Goal: Contribute content: Contribute content

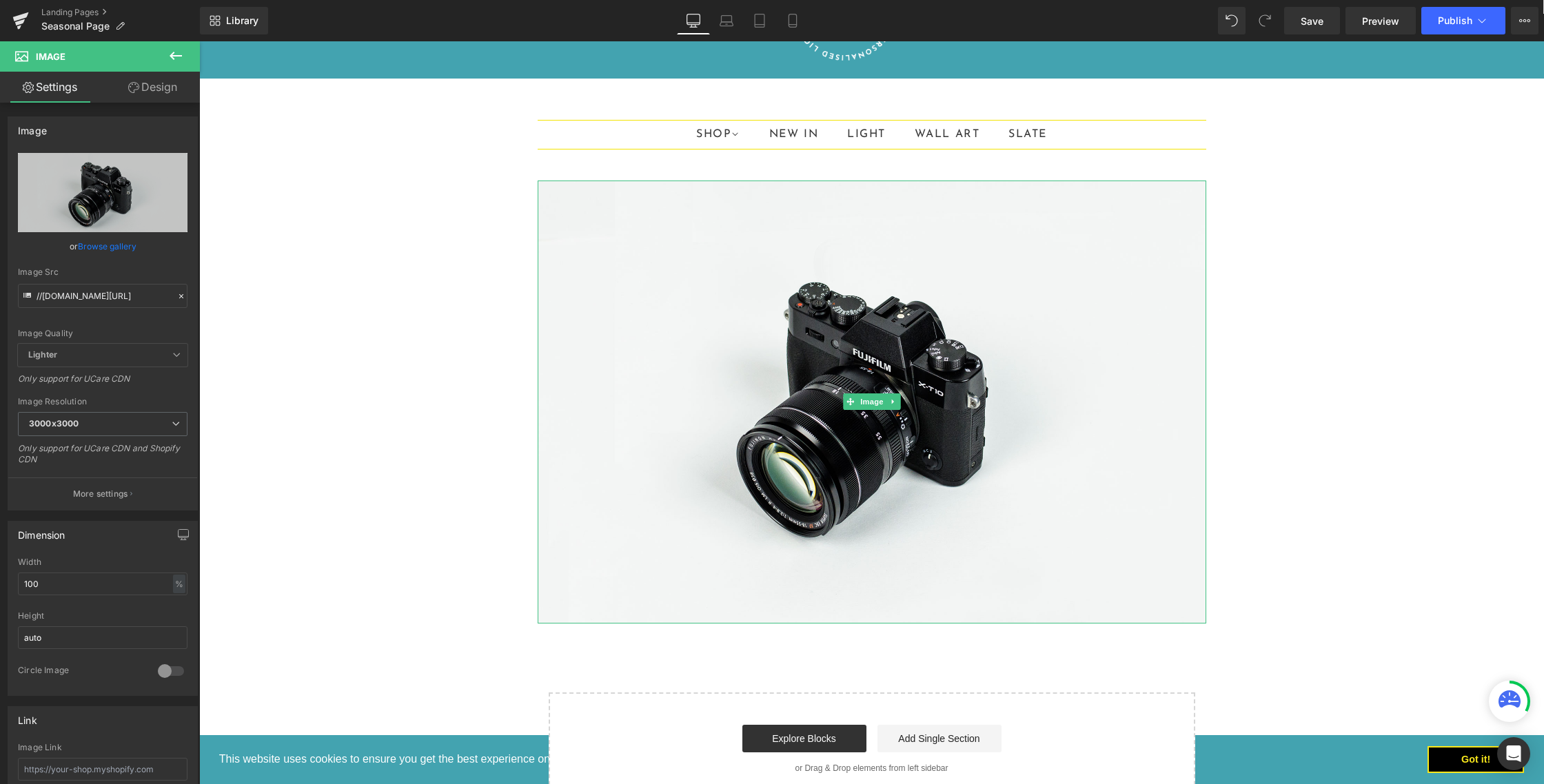
click at [881, 377] on img at bounding box center [872, 403] width 668 height 443
click at [86, 245] on link "Browse gallery" at bounding box center [108, 247] width 59 height 24
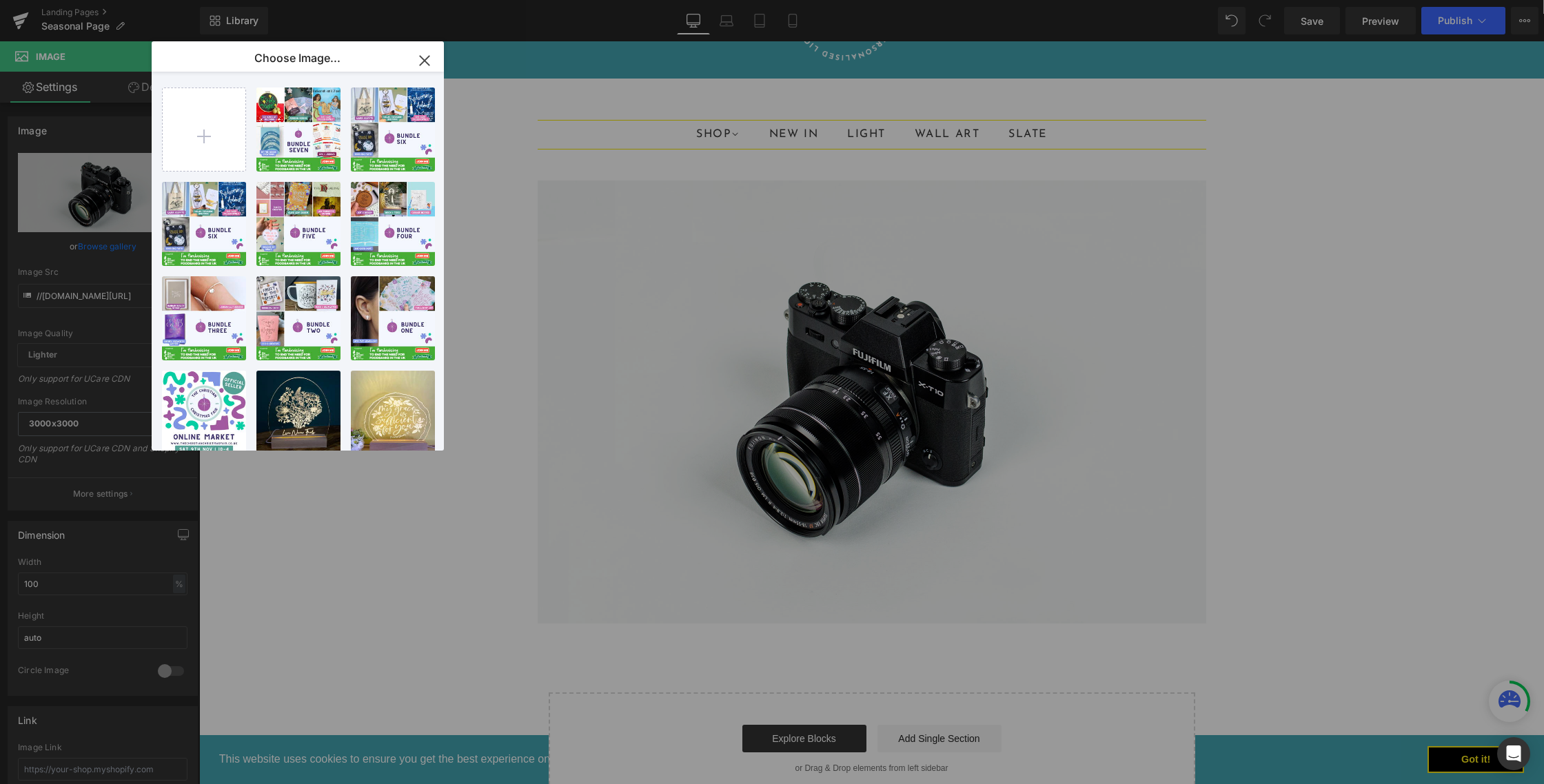
drag, startPoint x: 765, startPoint y: 683, endPoint x: 565, endPoint y: 641, distance: 204.4
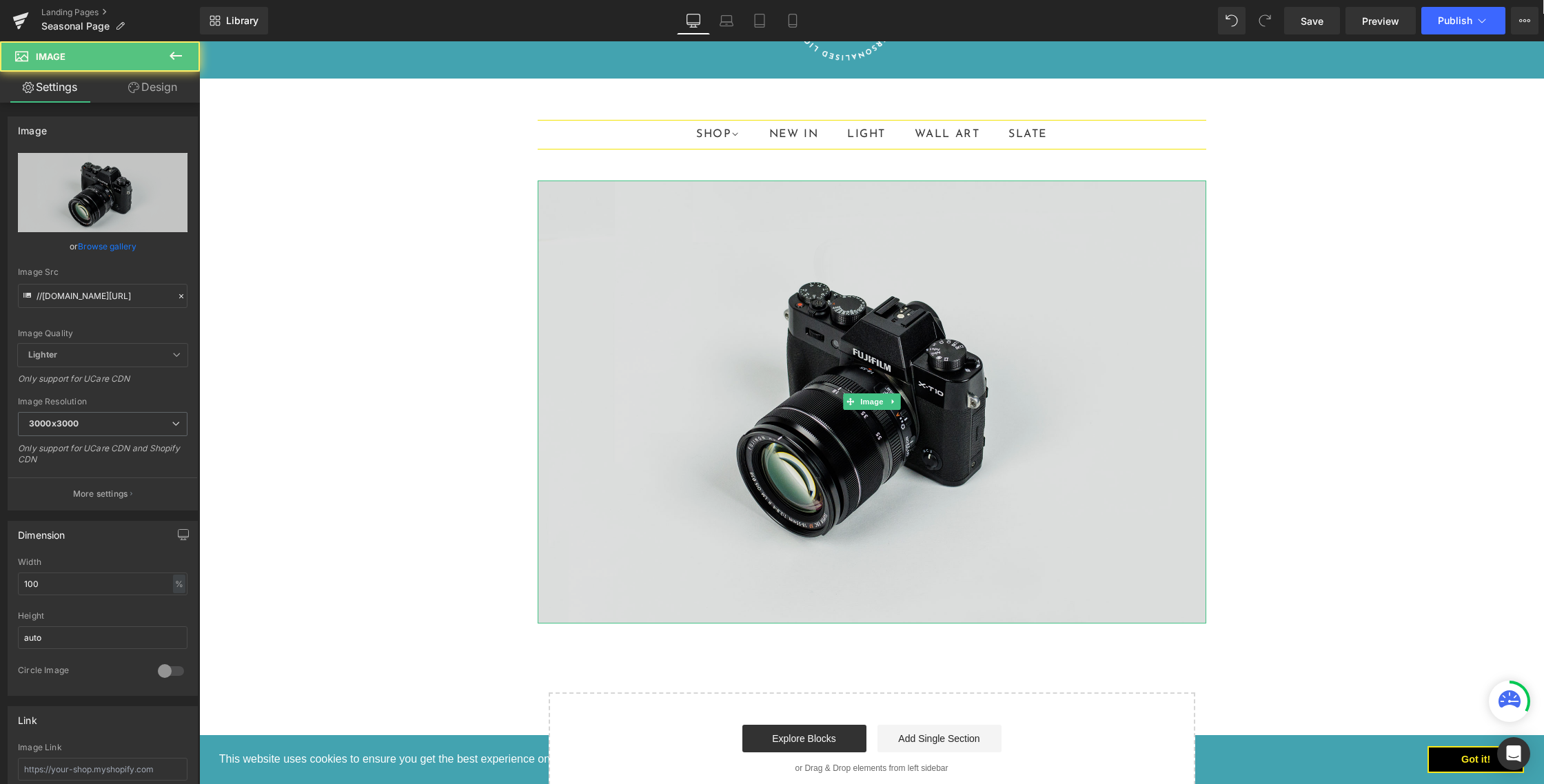
click at [1088, 364] on img at bounding box center [872, 403] width 668 height 443
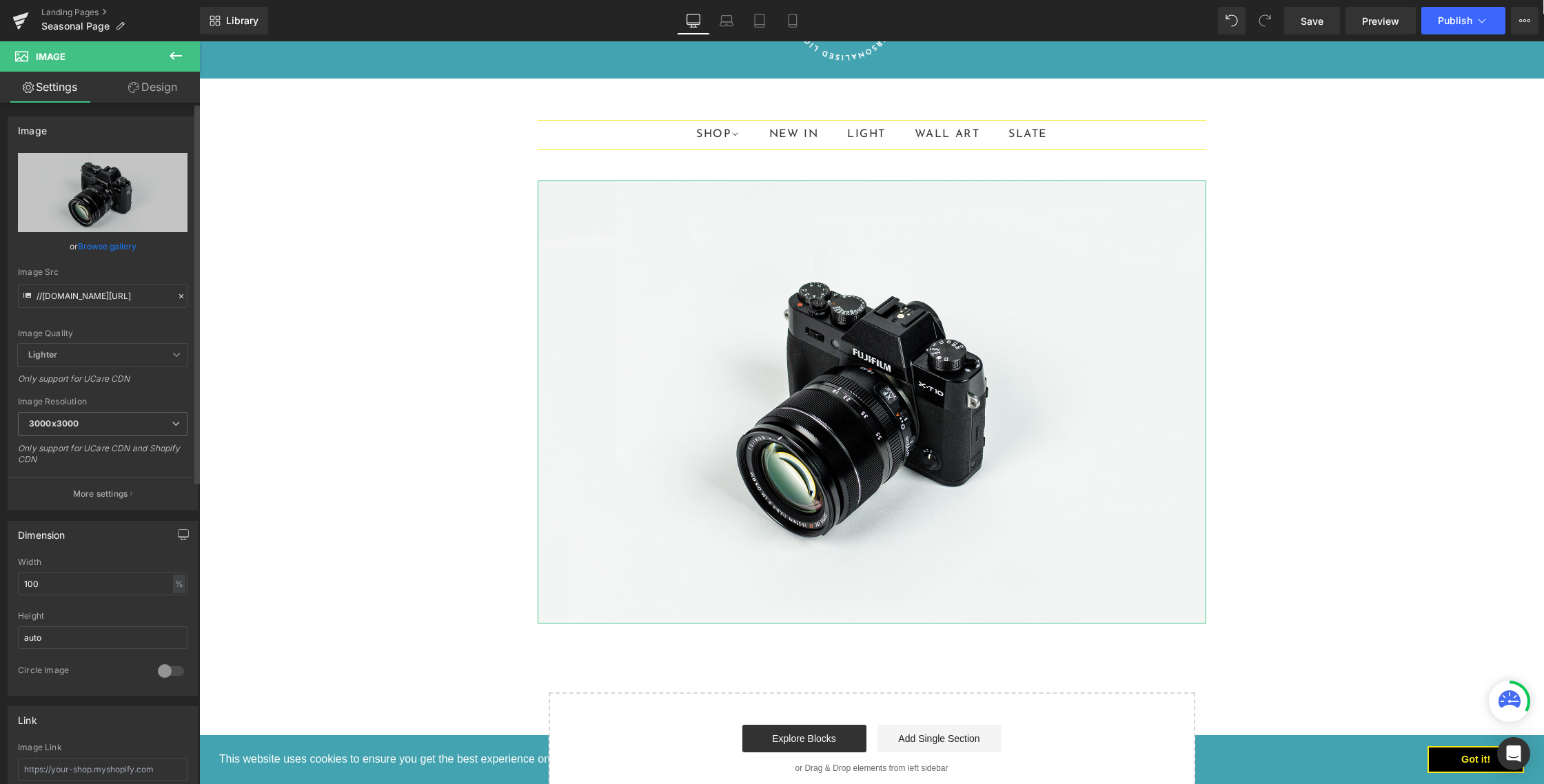
click at [104, 246] on link "Browse gallery" at bounding box center [108, 247] width 59 height 24
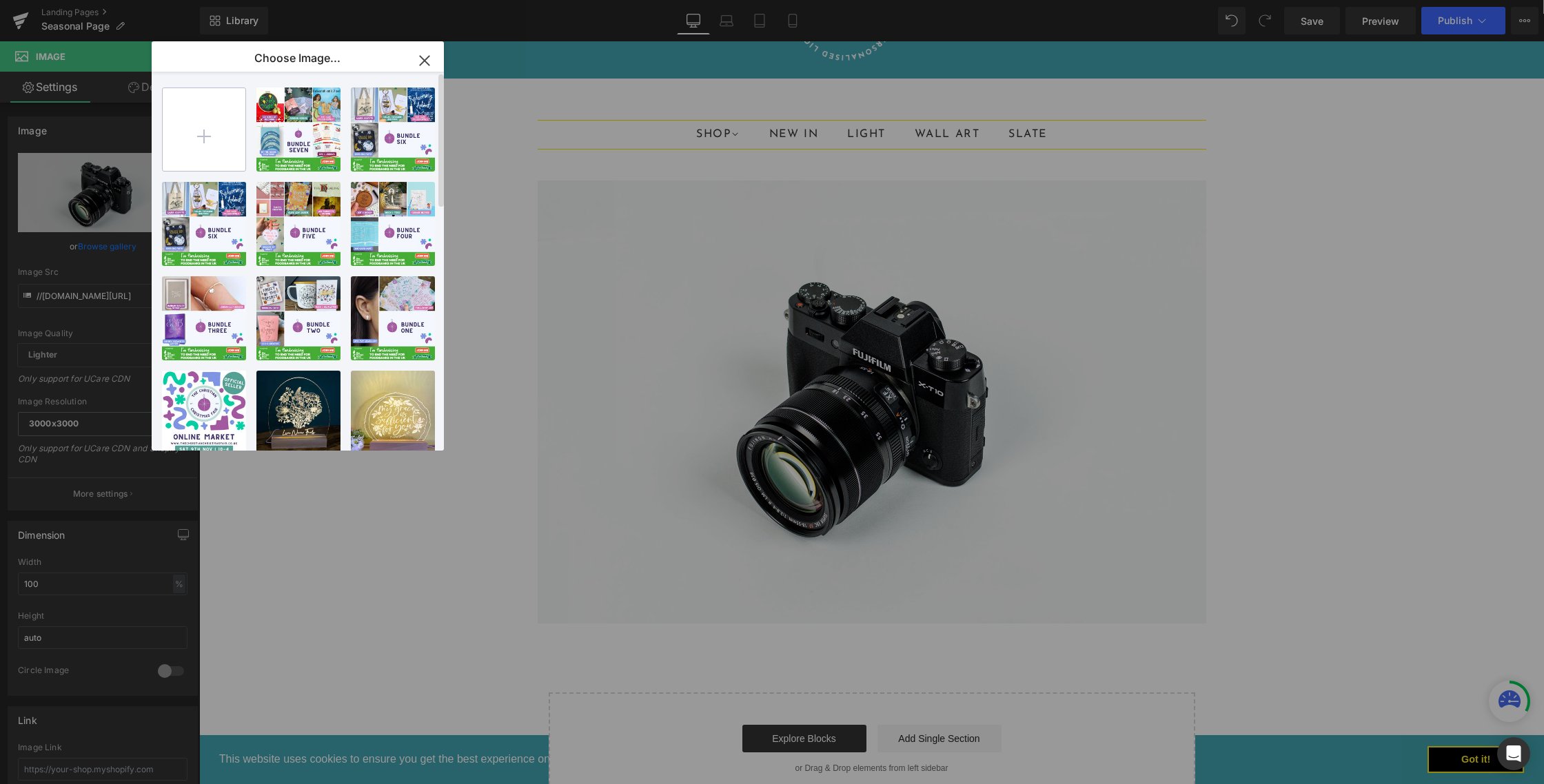
click at [221, 140] on input "file" at bounding box center [204, 129] width 82 height 82
type input "C:\fakepath\find us at.png"
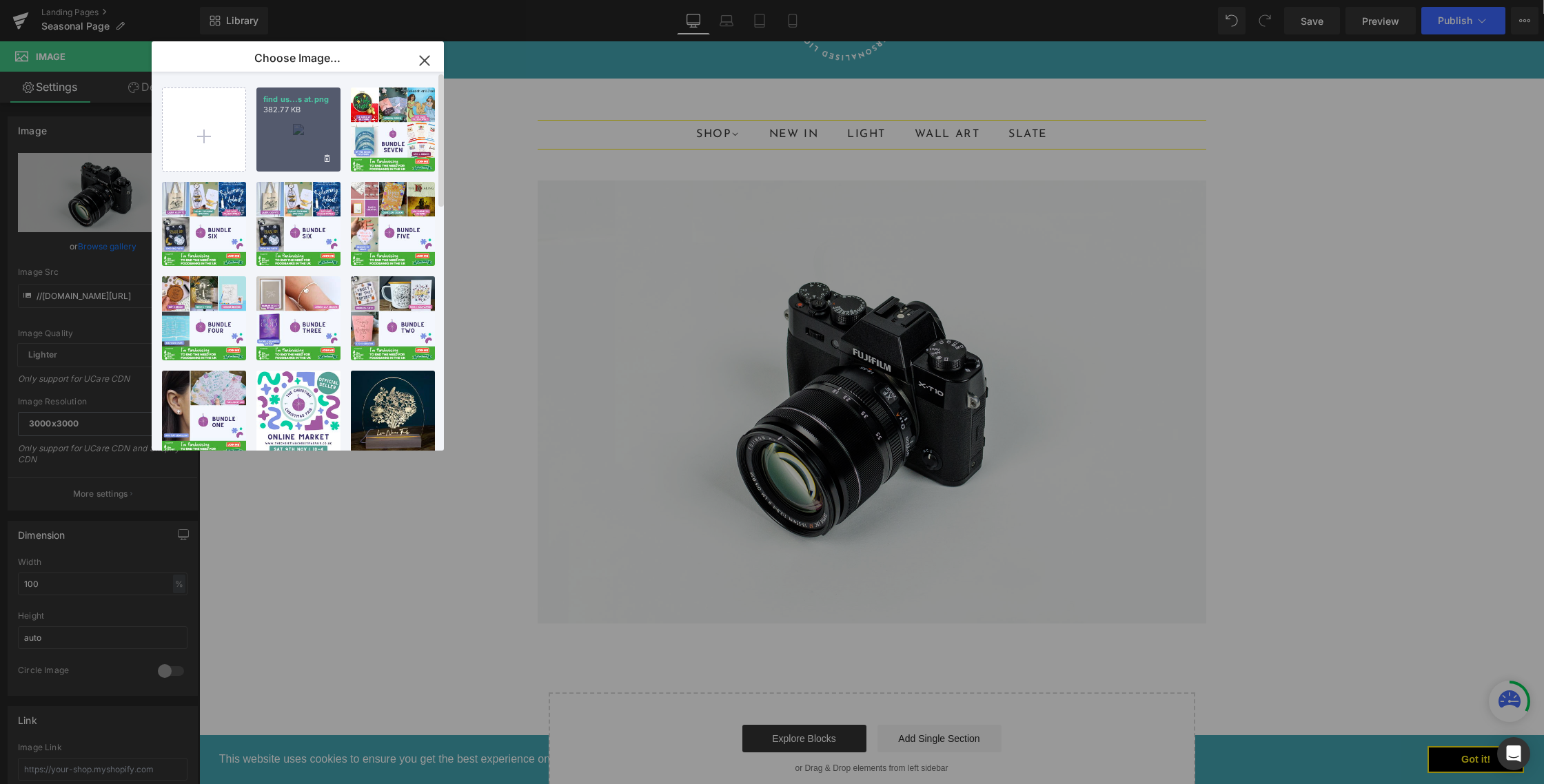
click at [306, 115] on div "find us...s at.png 382.77 KB" at bounding box center [298, 129] width 84 height 84
type input "[URL][DOMAIN_NAME]"
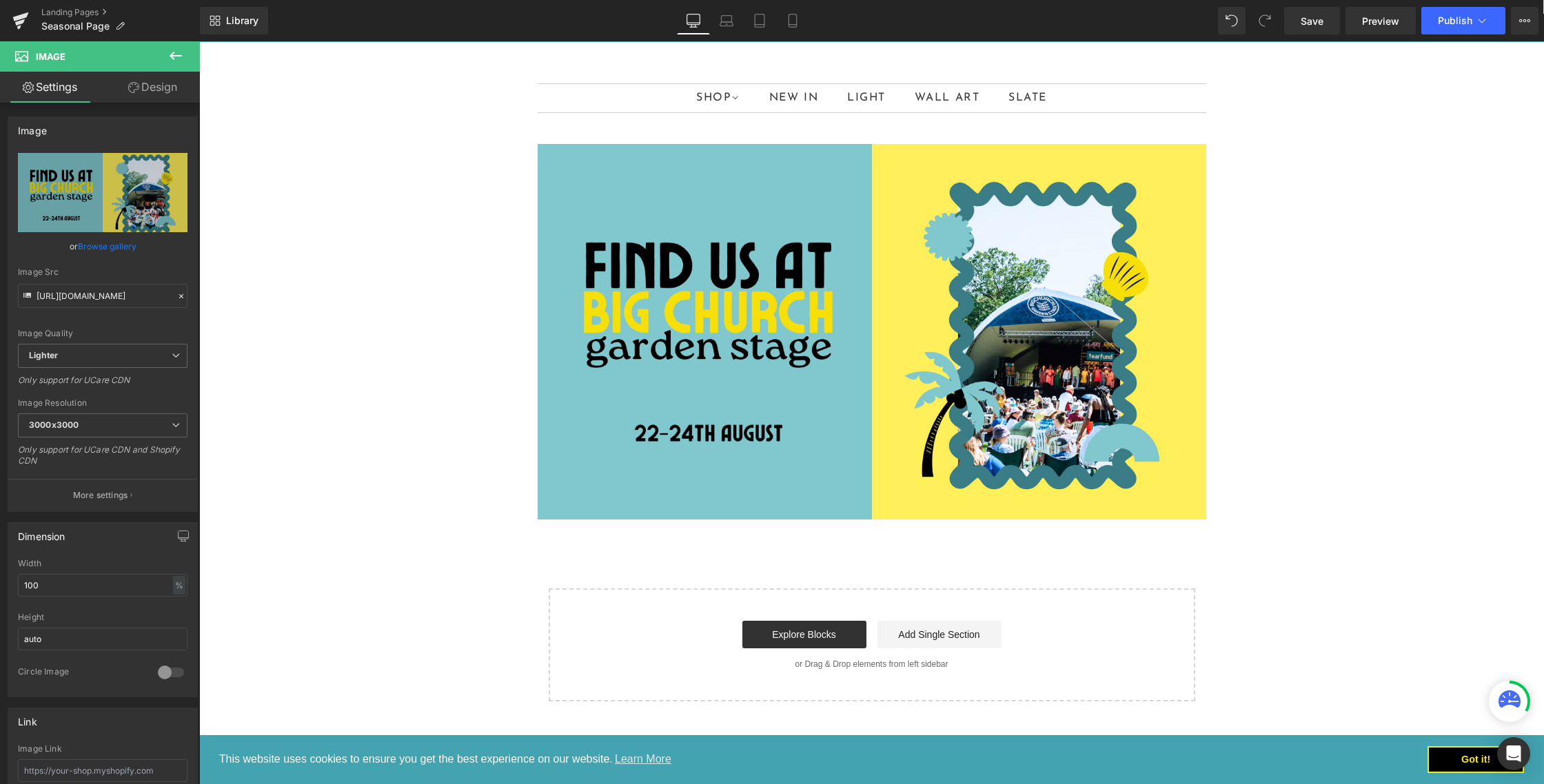
click at [391, 247] on body "This website uses cookies to ensure you get the best experience on our website.…" at bounding box center [871, 479] width 1345 height 1150
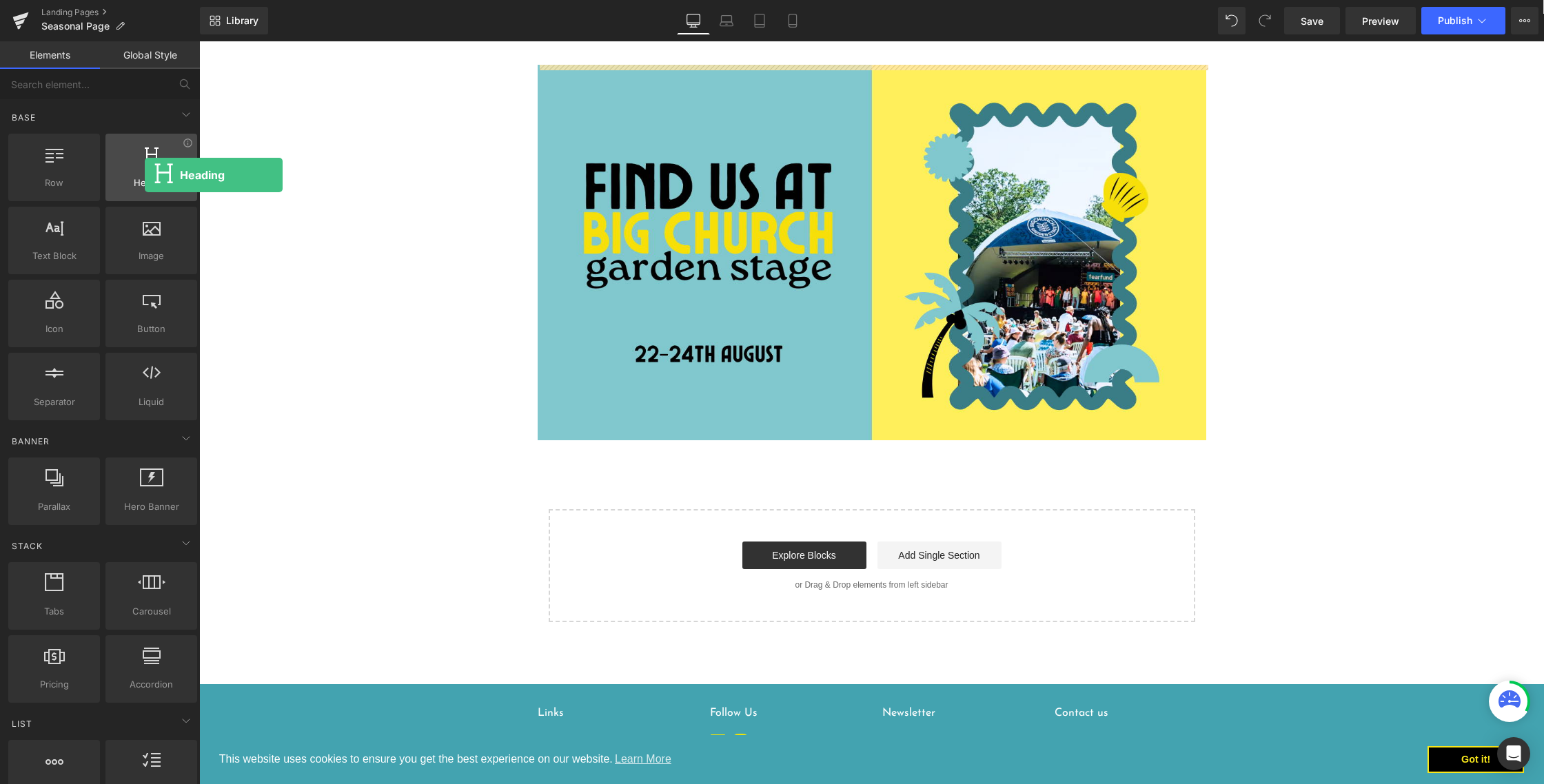
scroll to position [2, 0]
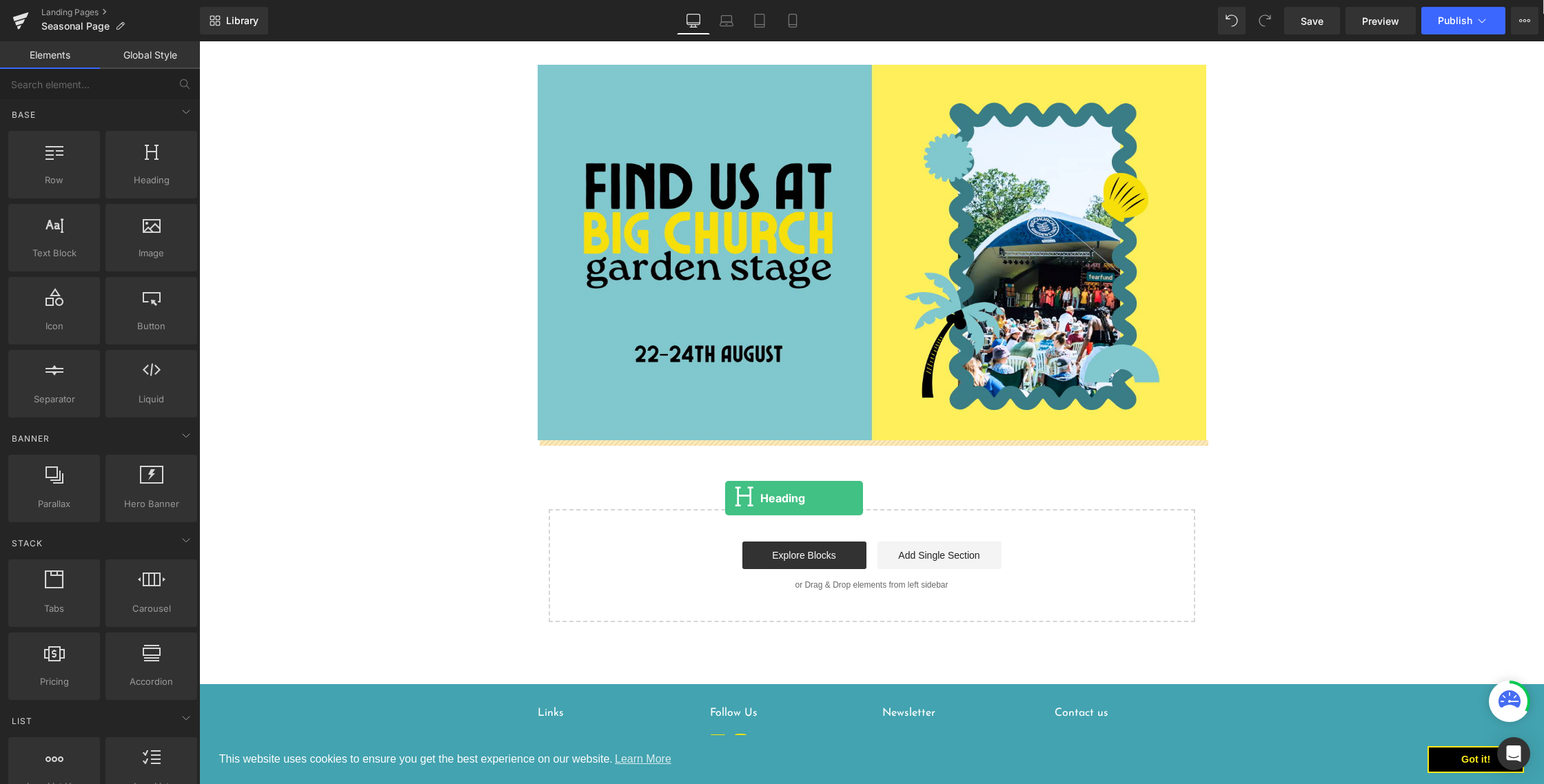
drag, startPoint x: 344, startPoint y: 217, endPoint x: 726, endPoint y: 498, distance: 474.2
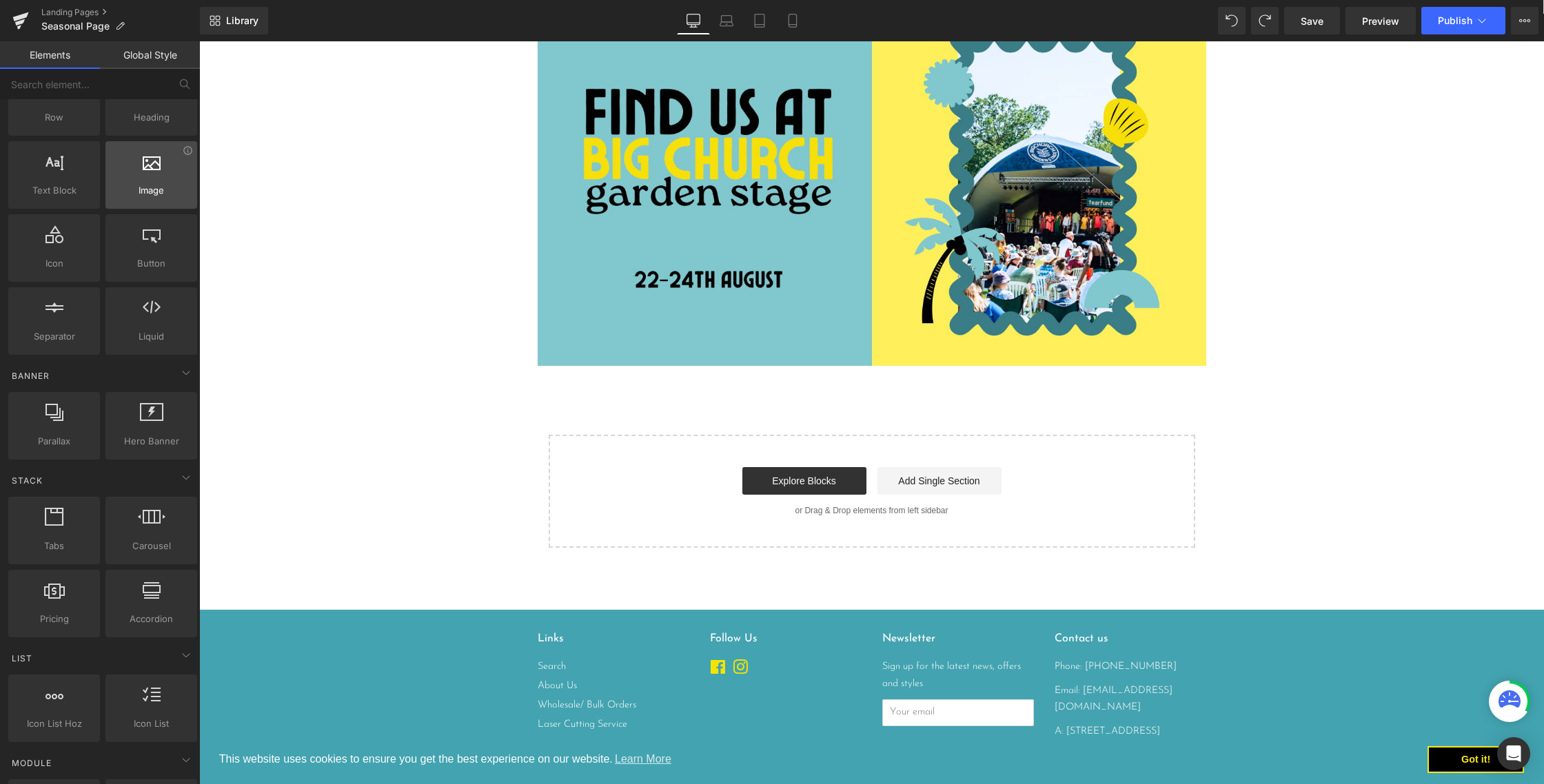
scroll to position [37, 0]
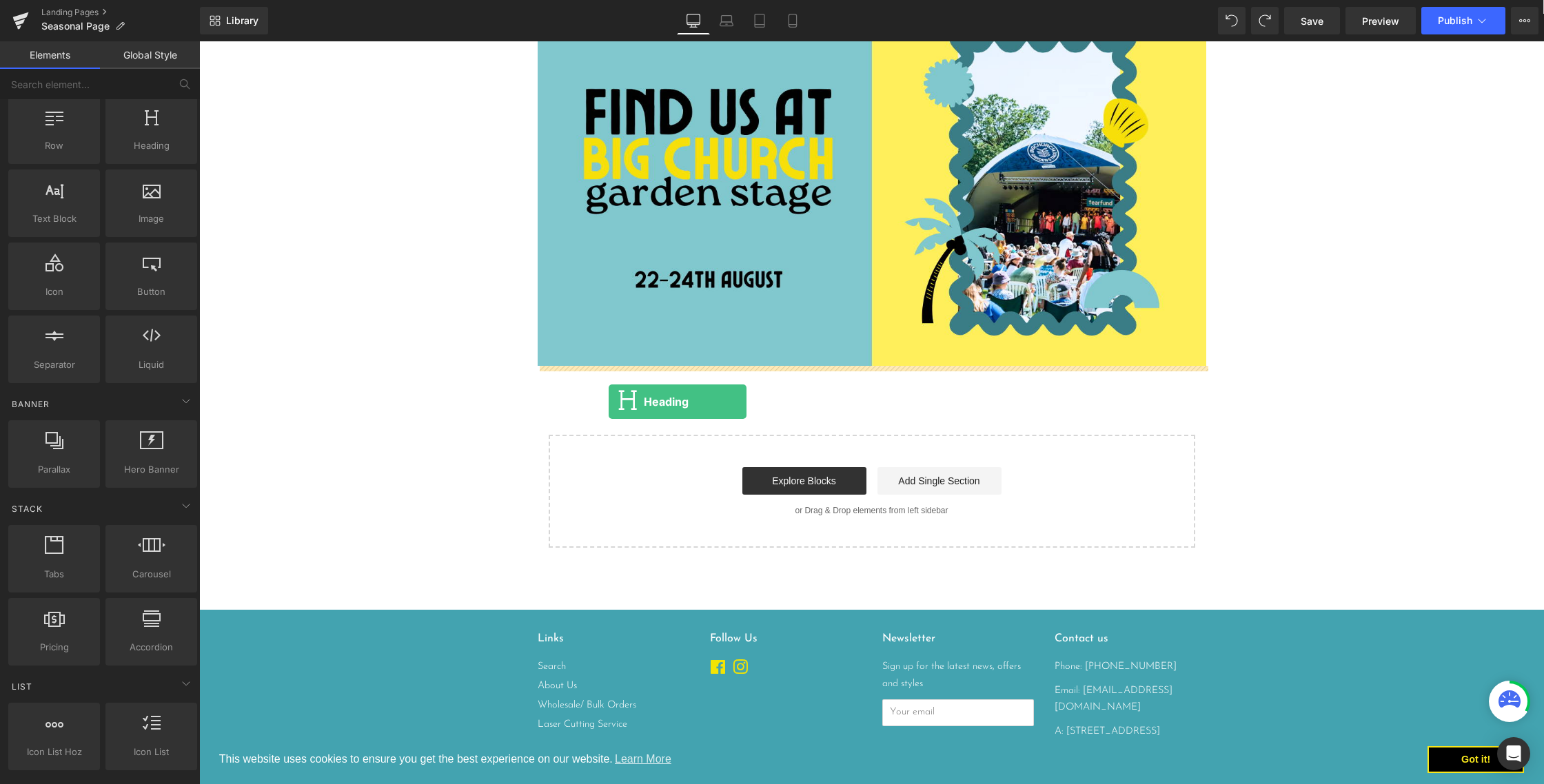
drag, startPoint x: 341, startPoint y: 179, endPoint x: 607, endPoint y: 402, distance: 347.1
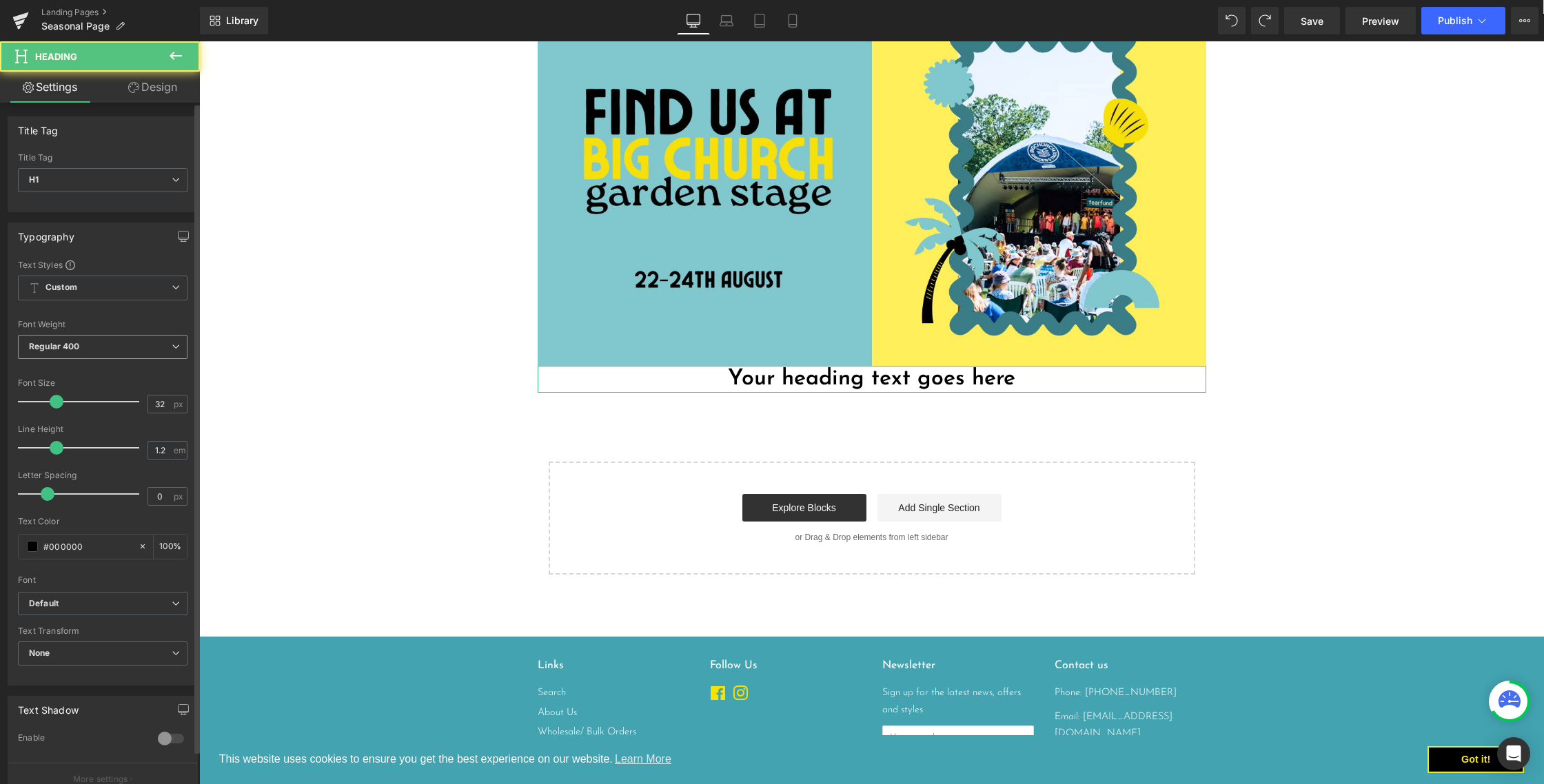
click at [52, 355] on span "Regular 400" at bounding box center [103, 347] width 170 height 24
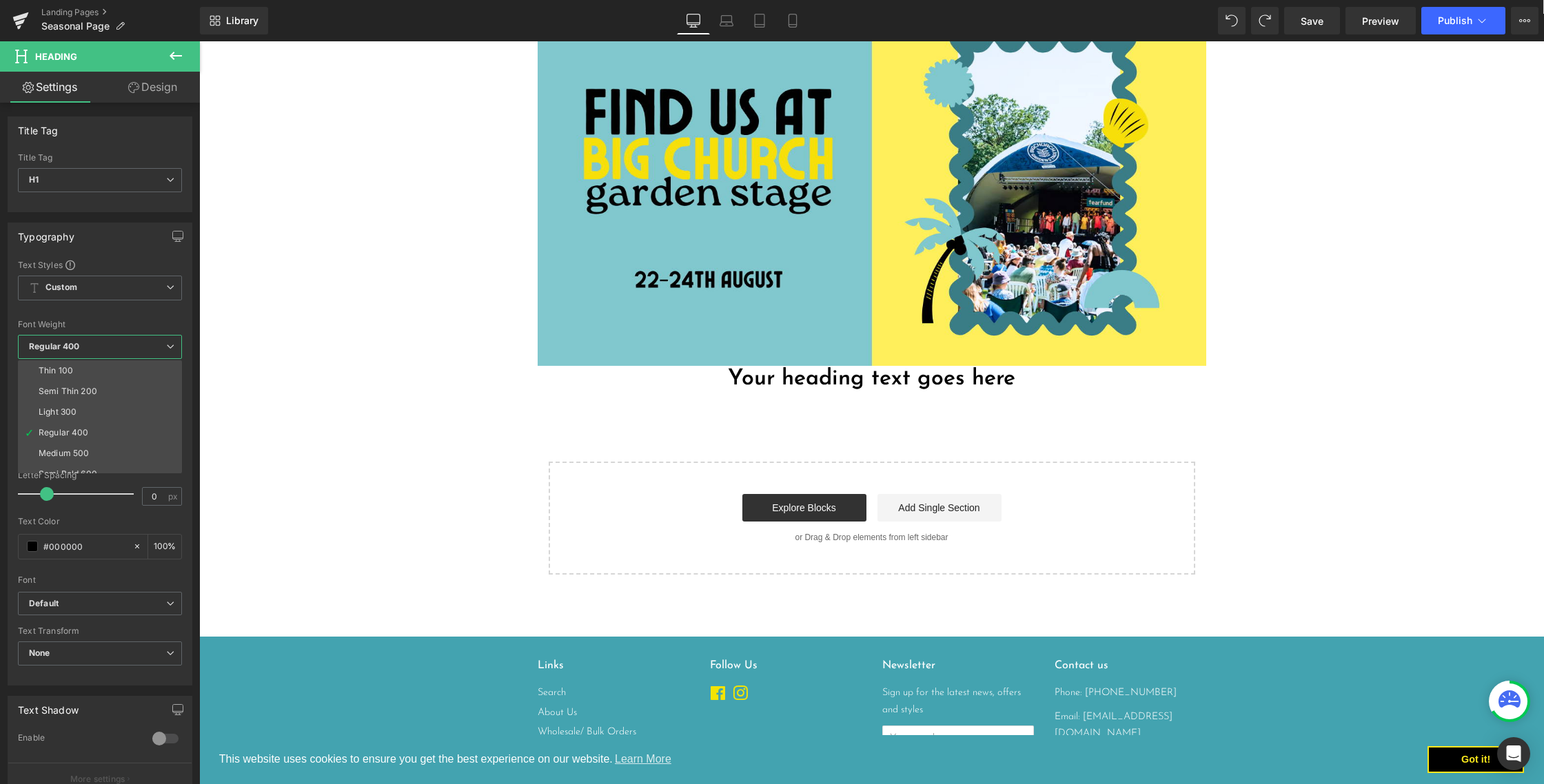
drag, startPoint x: 145, startPoint y: 19, endPoint x: 176, endPoint y: 53, distance: 46.0
click at [145, 19] on ul "Landing Pages Seasonal Page" at bounding box center [121, 20] width 159 height 28
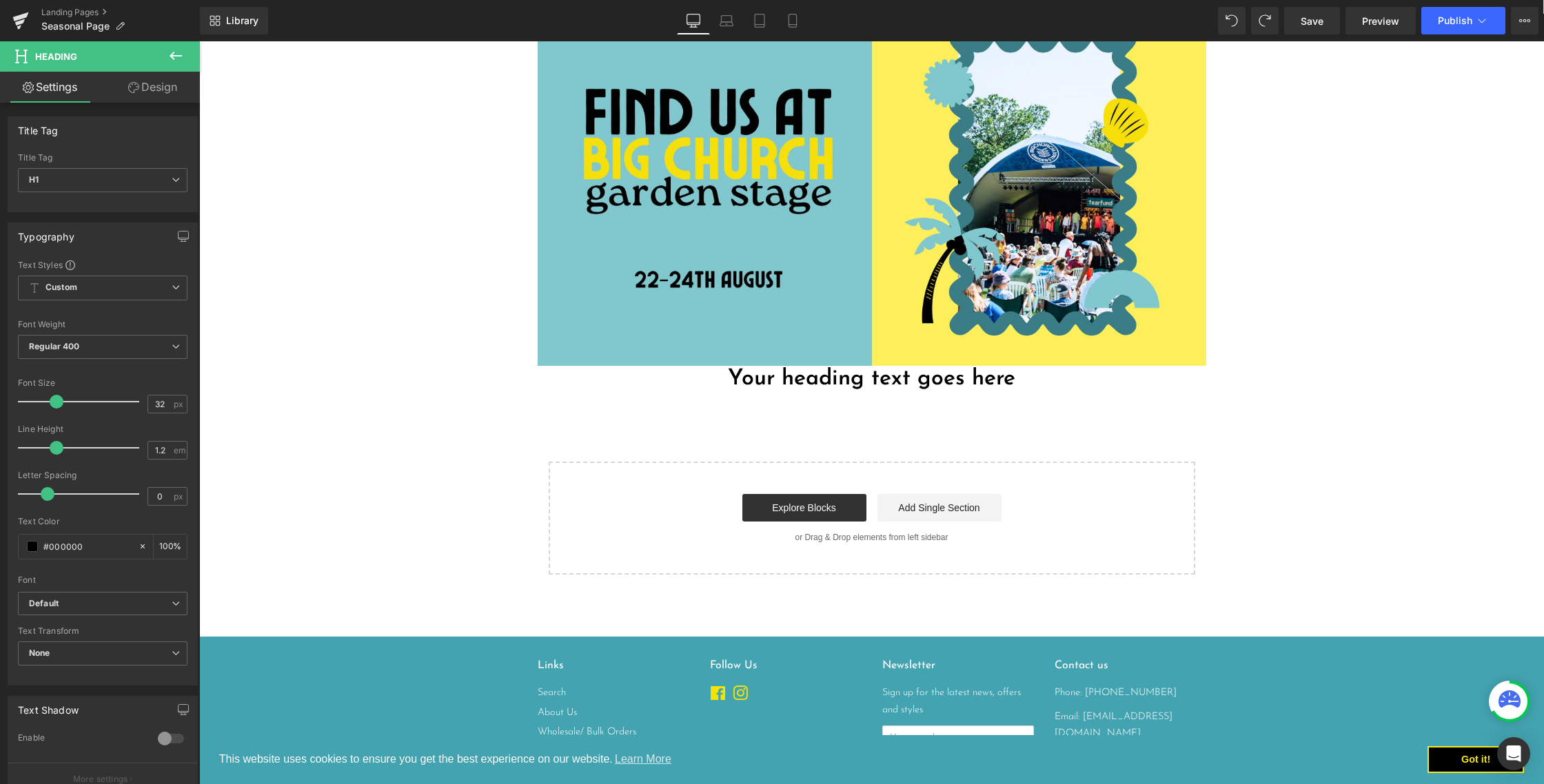
click at [178, 57] on icon at bounding box center [176, 55] width 16 height 16
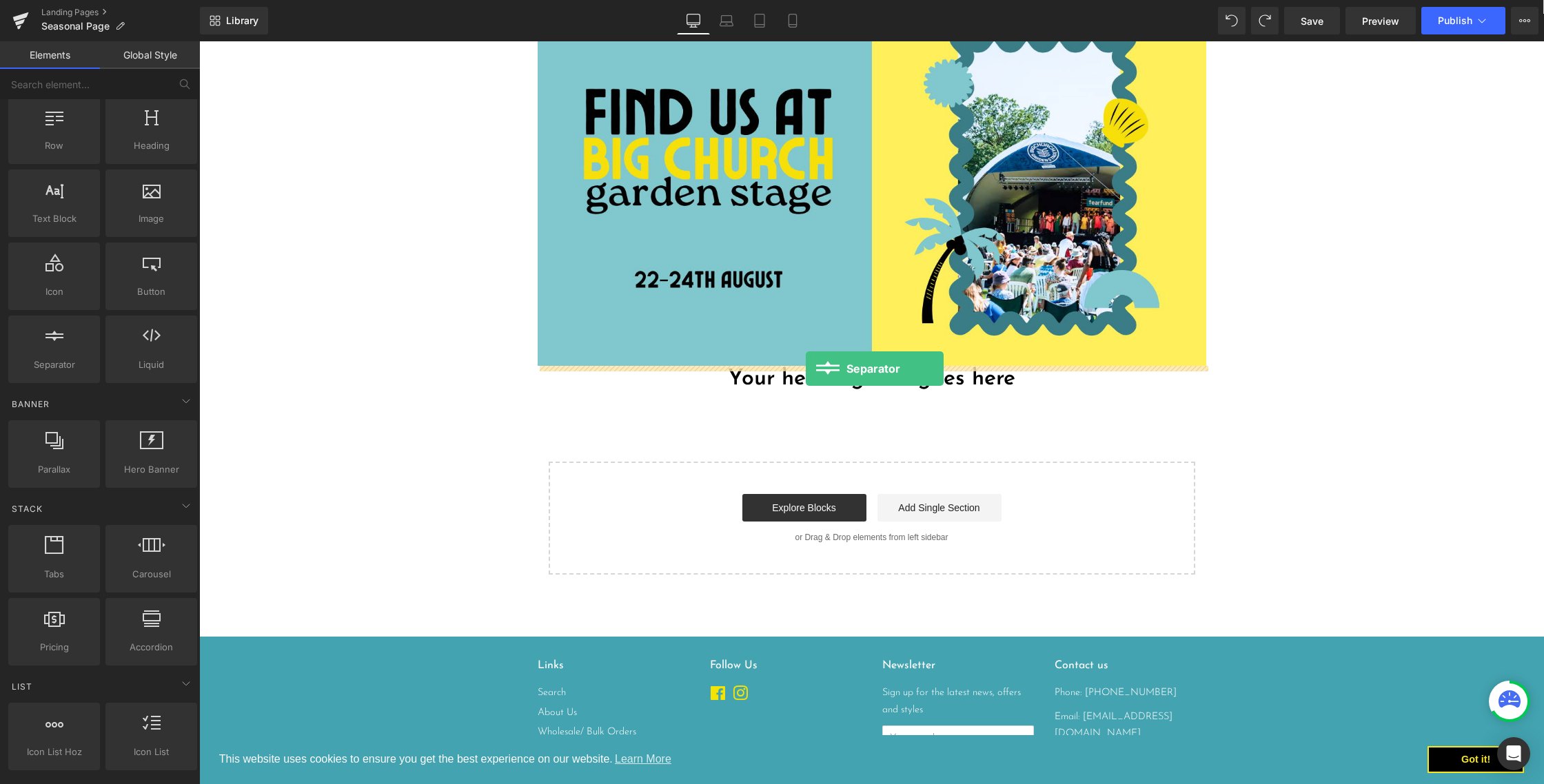
drag, startPoint x: 256, startPoint y: 382, endPoint x: 806, endPoint y: 368, distance: 550.2
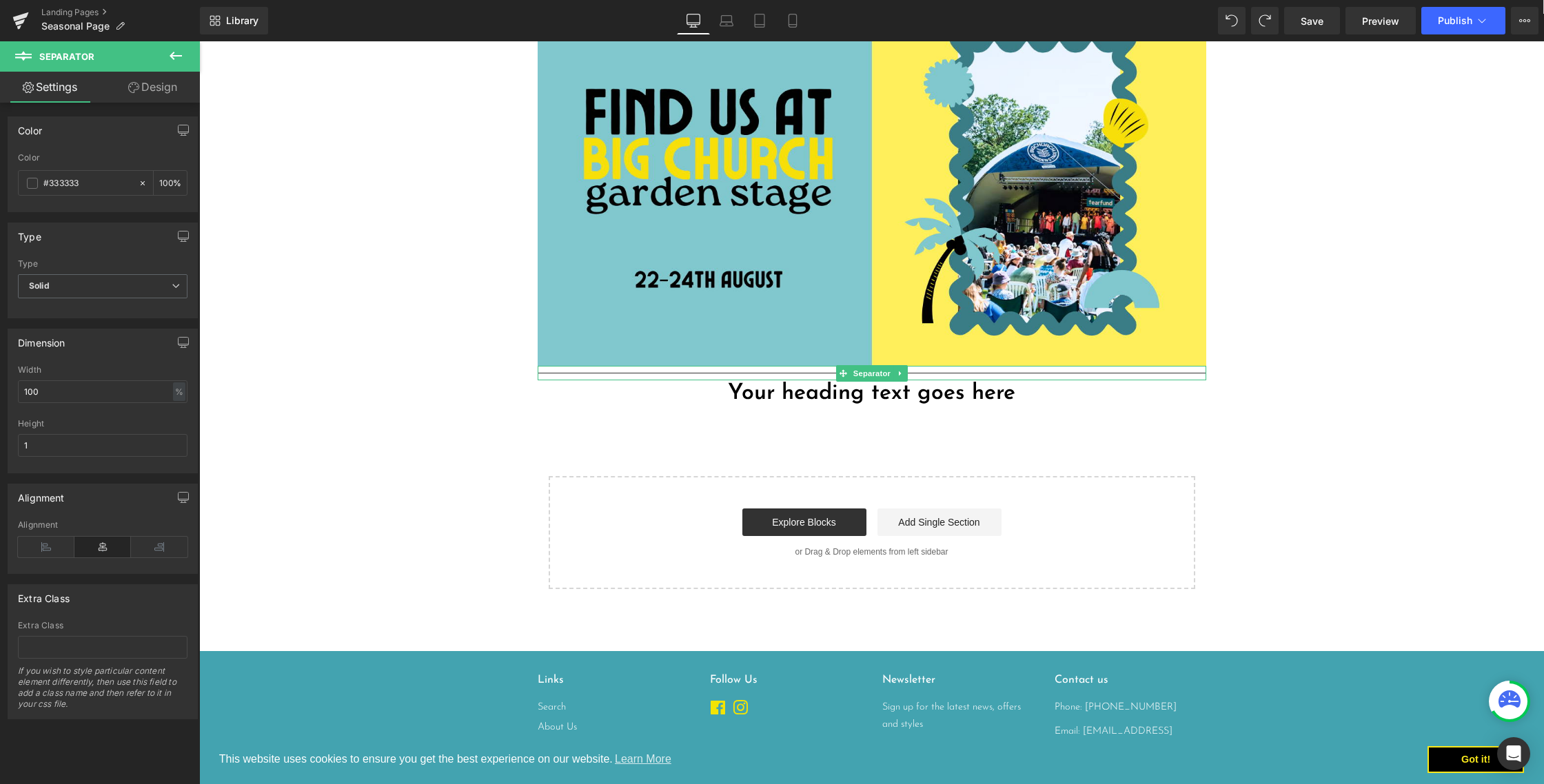
click at [624, 375] on hr at bounding box center [872, 377] width 668 height 7
drag, startPoint x: 111, startPoint y: 388, endPoint x: 57, endPoint y: 418, distance: 61.8
click at [20, 382] on input "100" at bounding box center [103, 392] width 170 height 23
drag, startPoint x: 68, startPoint y: 445, endPoint x: 24, endPoint y: 437, distance: 44.7
click at [24, 437] on input "1" at bounding box center [103, 446] width 170 height 23
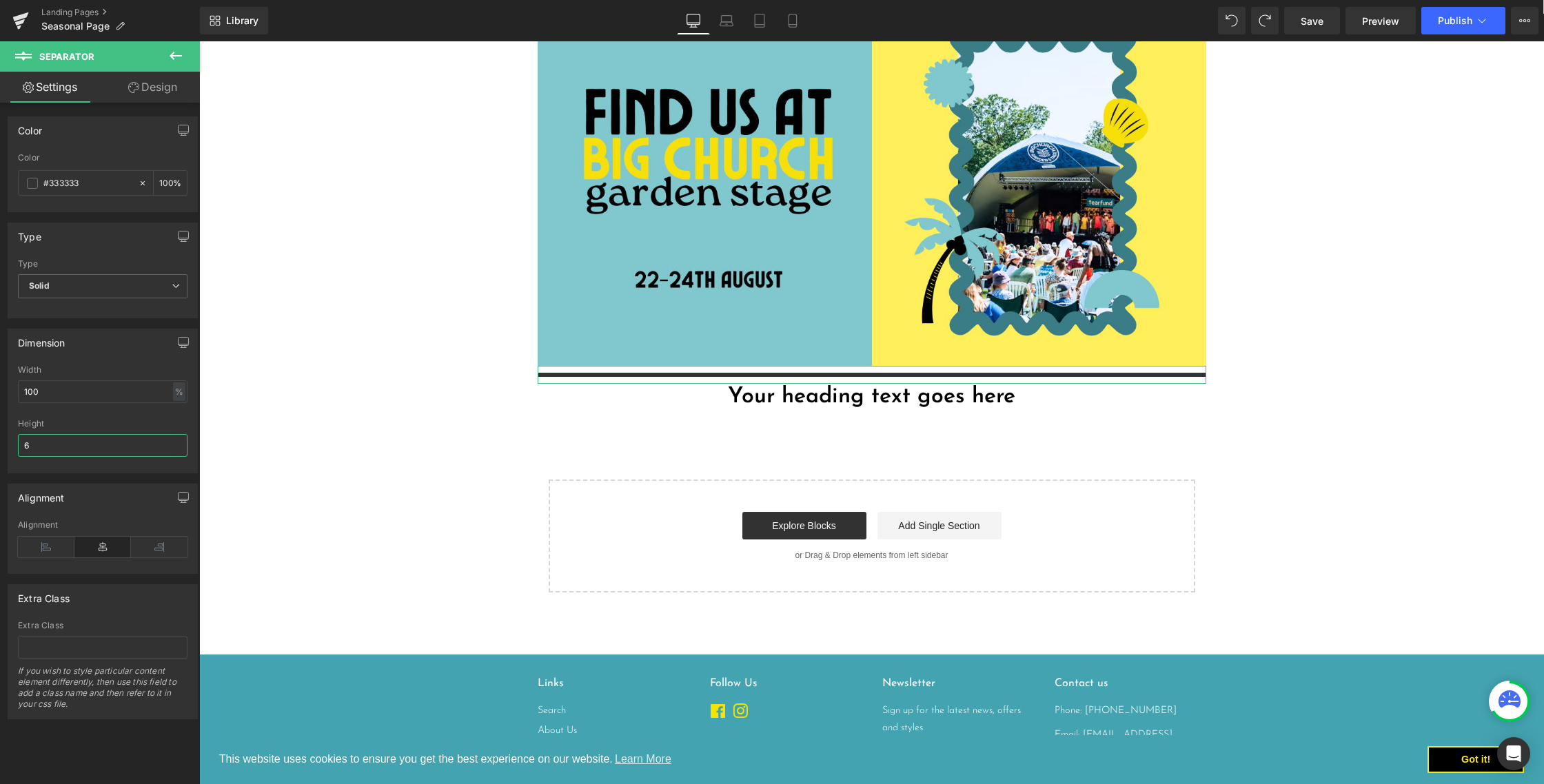
drag, startPoint x: 94, startPoint y: 444, endPoint x: 0, endPoint y: 438, distance: 94.2
click at [0, 438] on div "Dimension 100% Width 100 % % px 6px Height 6" at bounding box center [103, 396] width 206 height 155
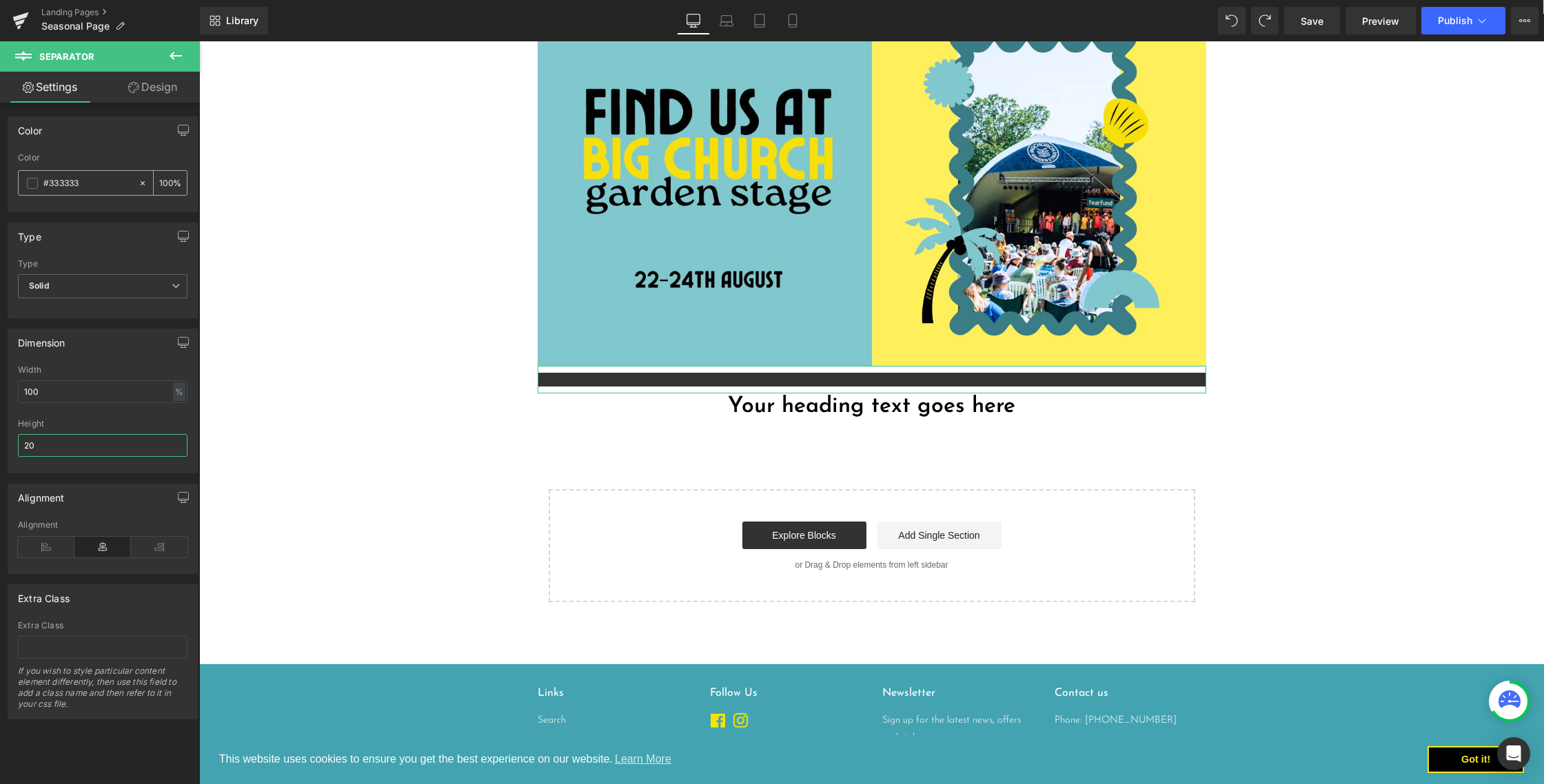
type input "20"
click at [138, 183] on icon at bounding box center [143, 183] width 10 height 10
type input "none"
type input "0"
click at [712, 382] on hr at bounding box center [872, 383] width 668 height 20
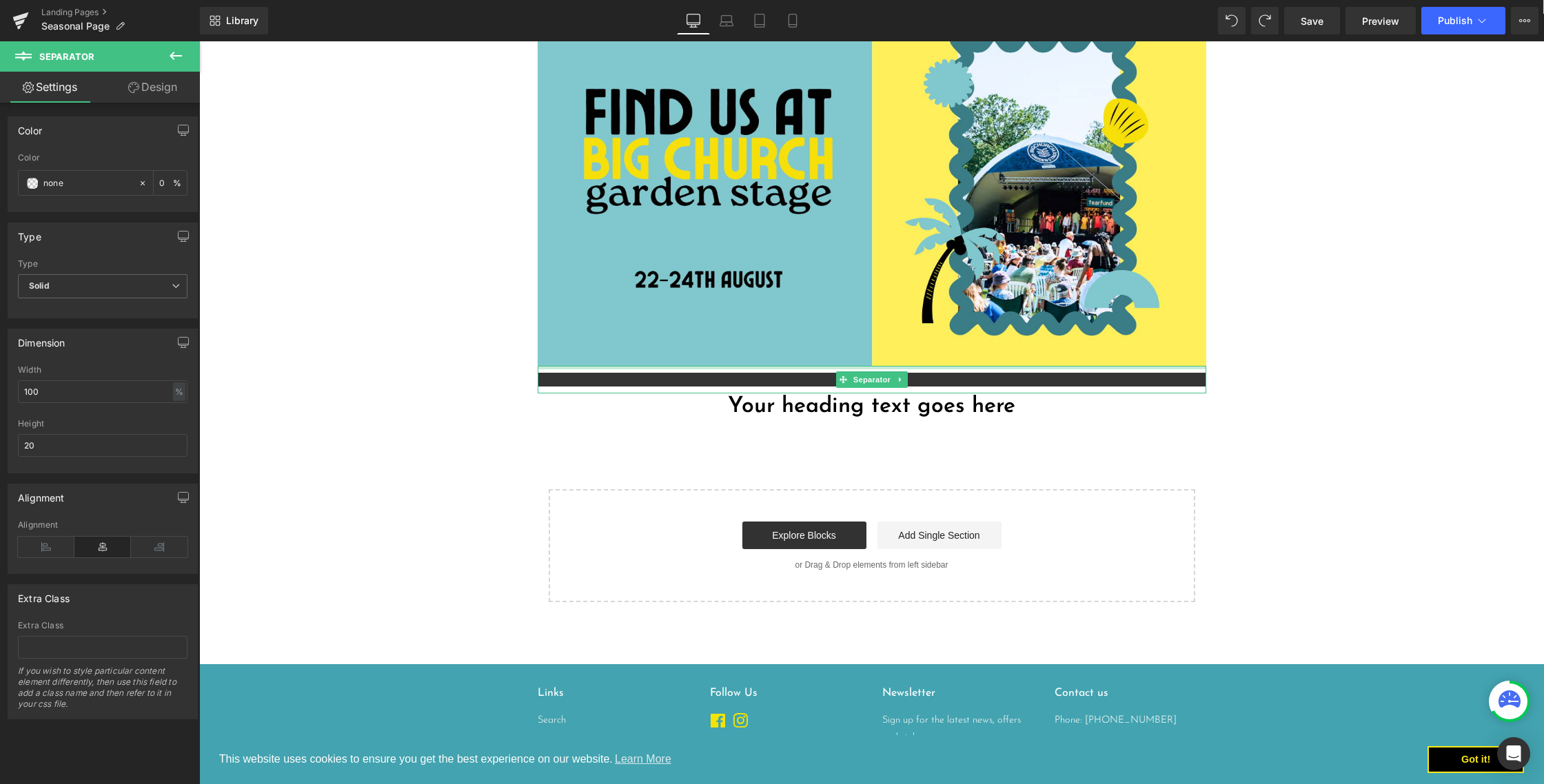
click at [703, 368] on div at bounding box center [872, 368] width 668 height 3
click at [703, 377] on hr at bounding box center [872, 383] width 668 height 20
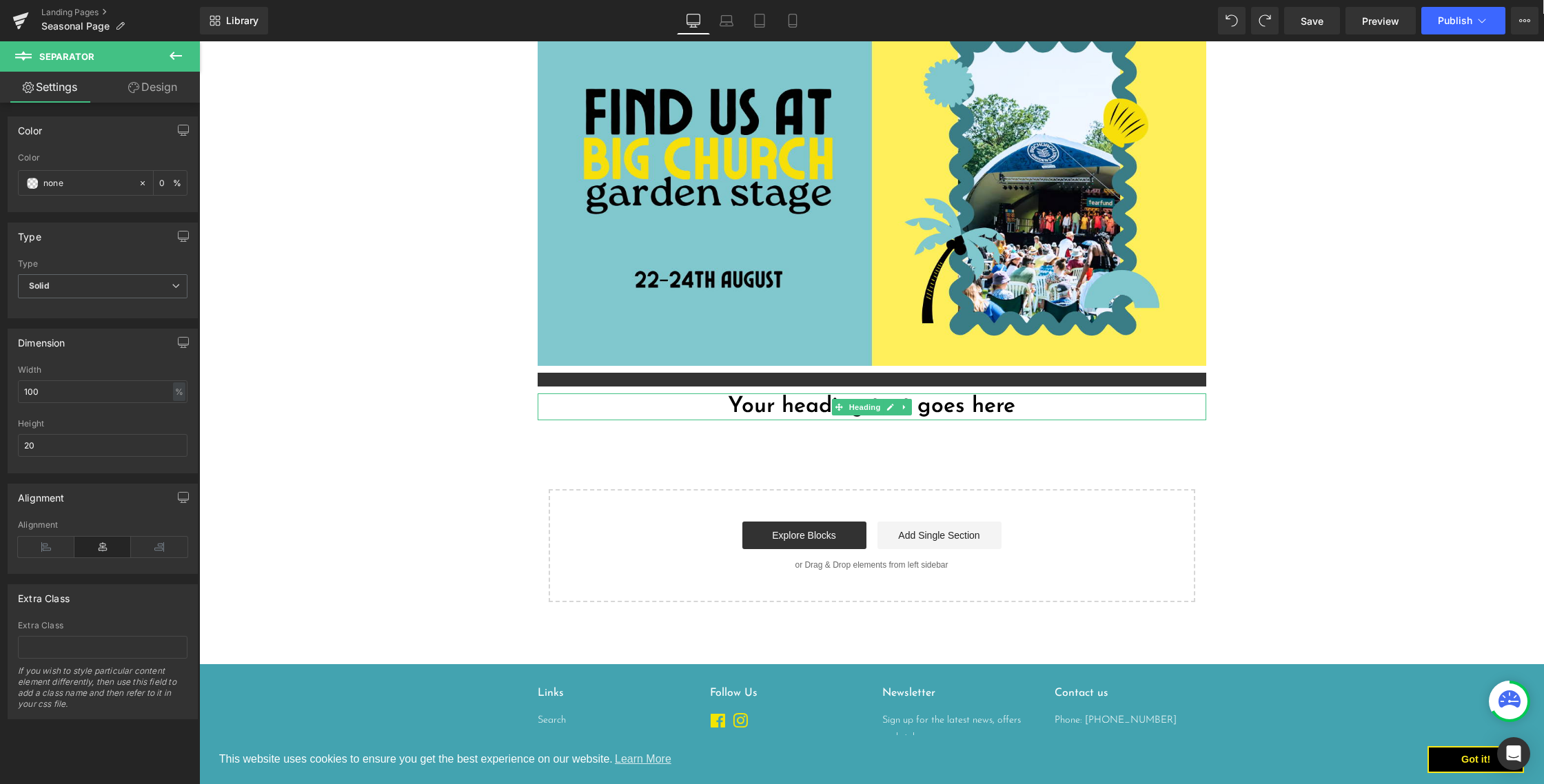
drag, startPoint x: 974, startPoint y: 410, endPoint x: 1124, endPoint y: 430, distance: 151.3
click at [974, 410] on h1 "Your heading text goes here" at bounding box center [872, 407] width 668 height 26
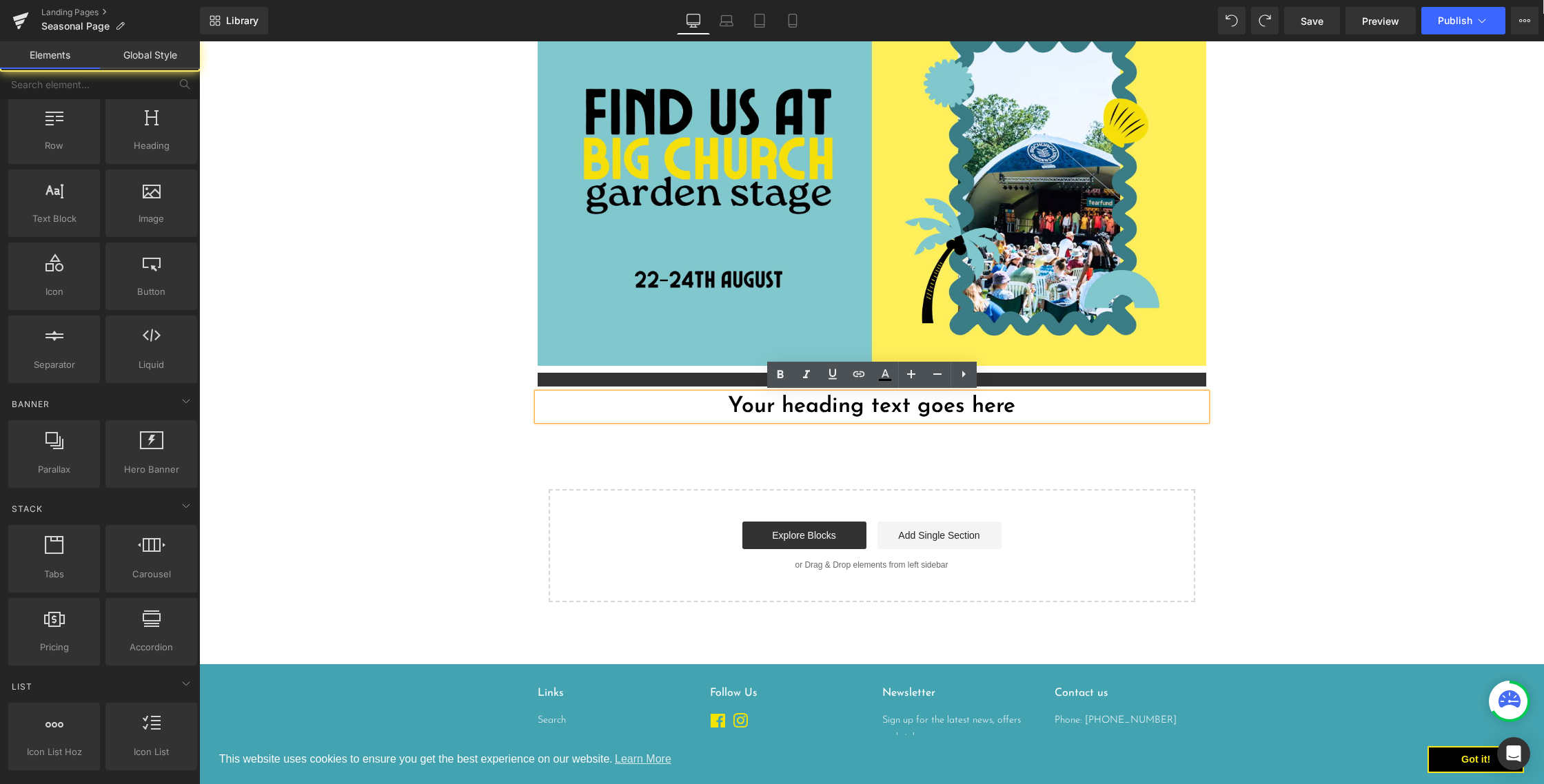
click at [1287, 401] on body "This website uses cookies to ensure you get the best experience on our website.…" at bounding box center [871, 353] width 1345 height 1204
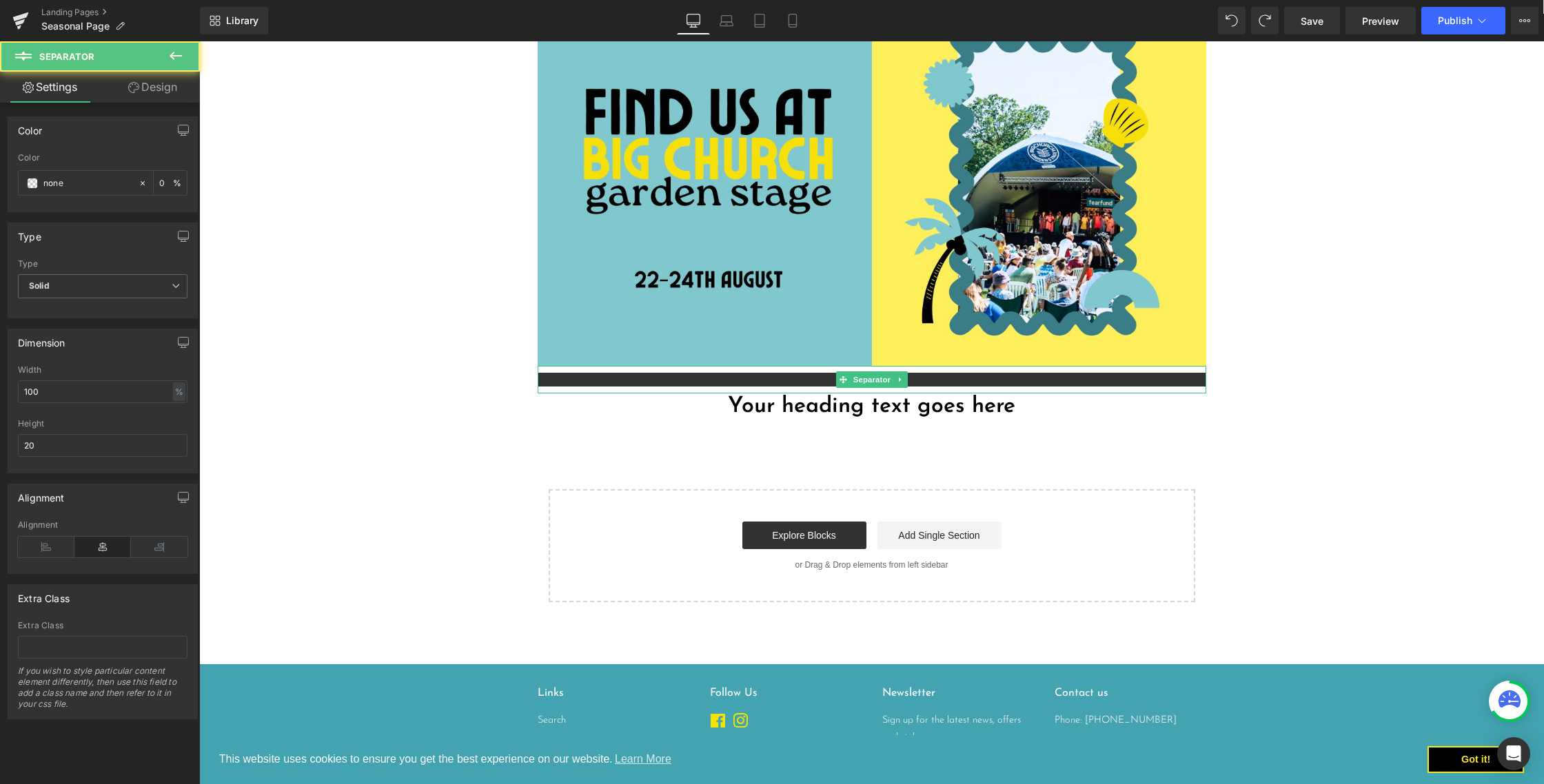
click at [1067, 377] on hr at bounding box center [872, 383] width 668 height 20
click at [880, 379] on span "Separator" at bounding box center [871, 380] width 42 height 16
click at [157, 88] on link "Design" at bounding box center [152, 87] width 100 height 31
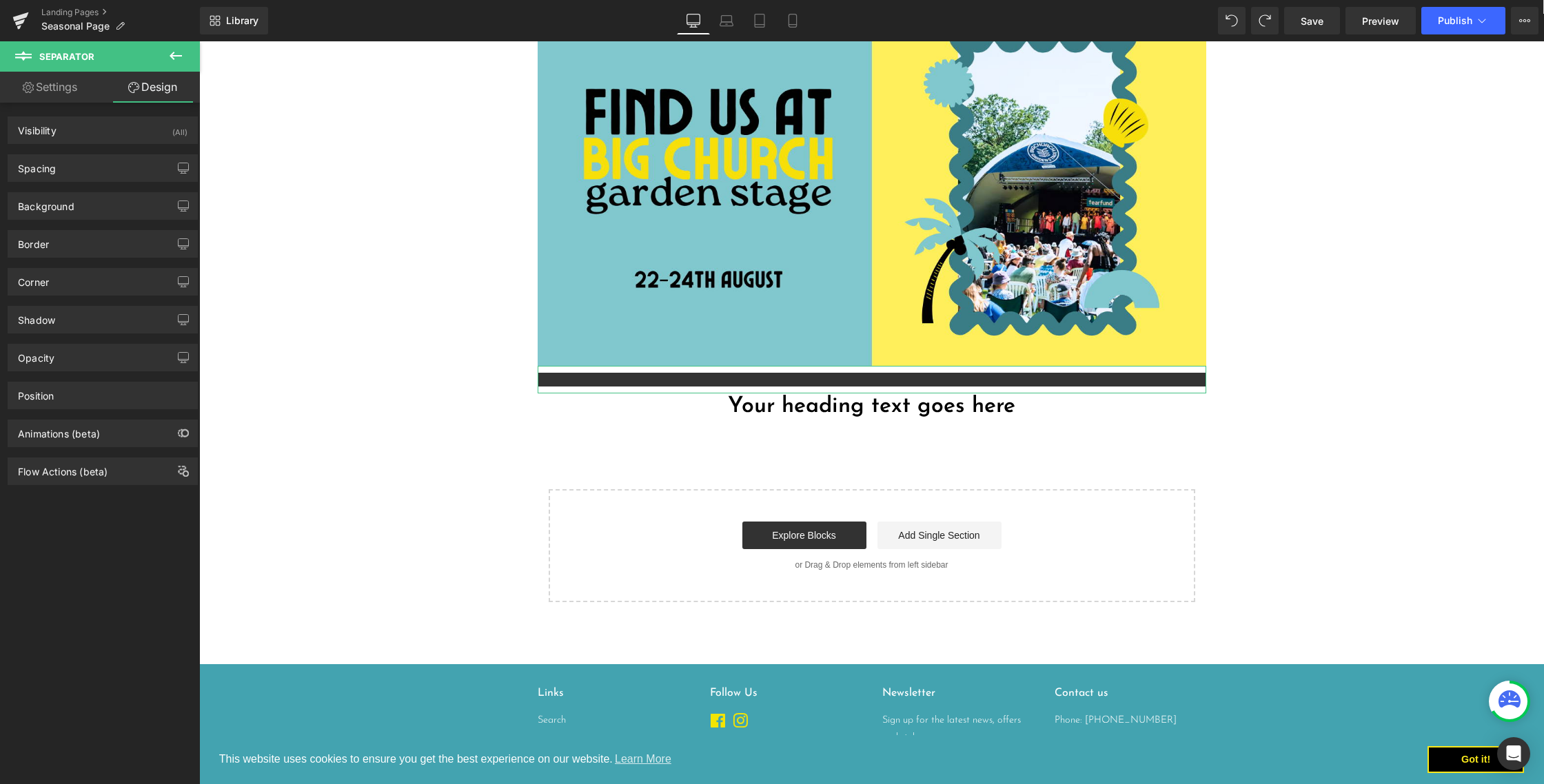
click at [69, 85] on link "Settings" at bounding box center [50, 87] width 100 height 31
type input "0"
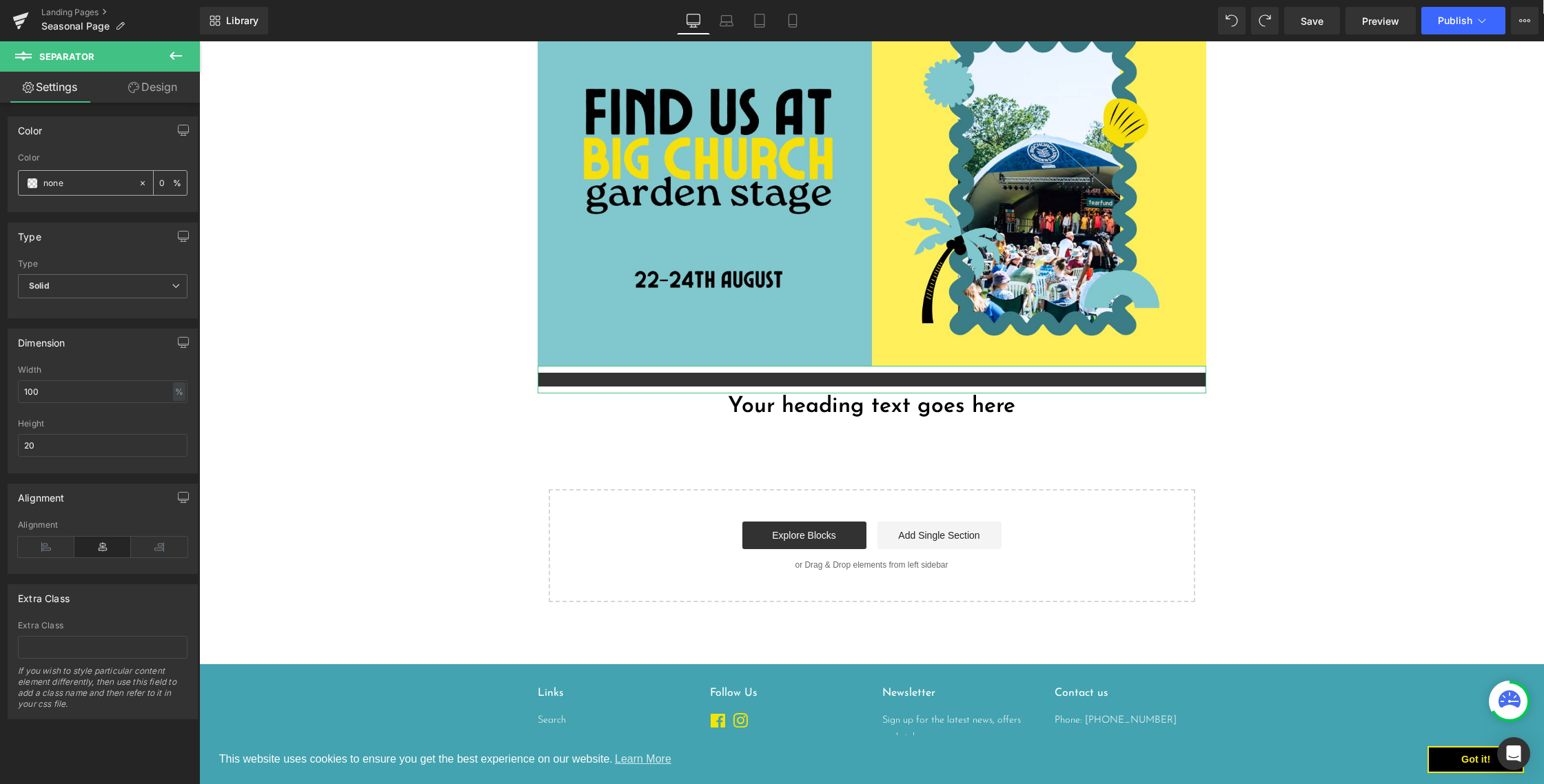
click at [138, 180] on icon at bounding box center [143, 183] width 10 height 10
click at [95, 178] on input "none" at bounding box center [87, 183] width 88 height 15
click at [29, 183] on span at bounding box center [33, 183] width 11 height 11
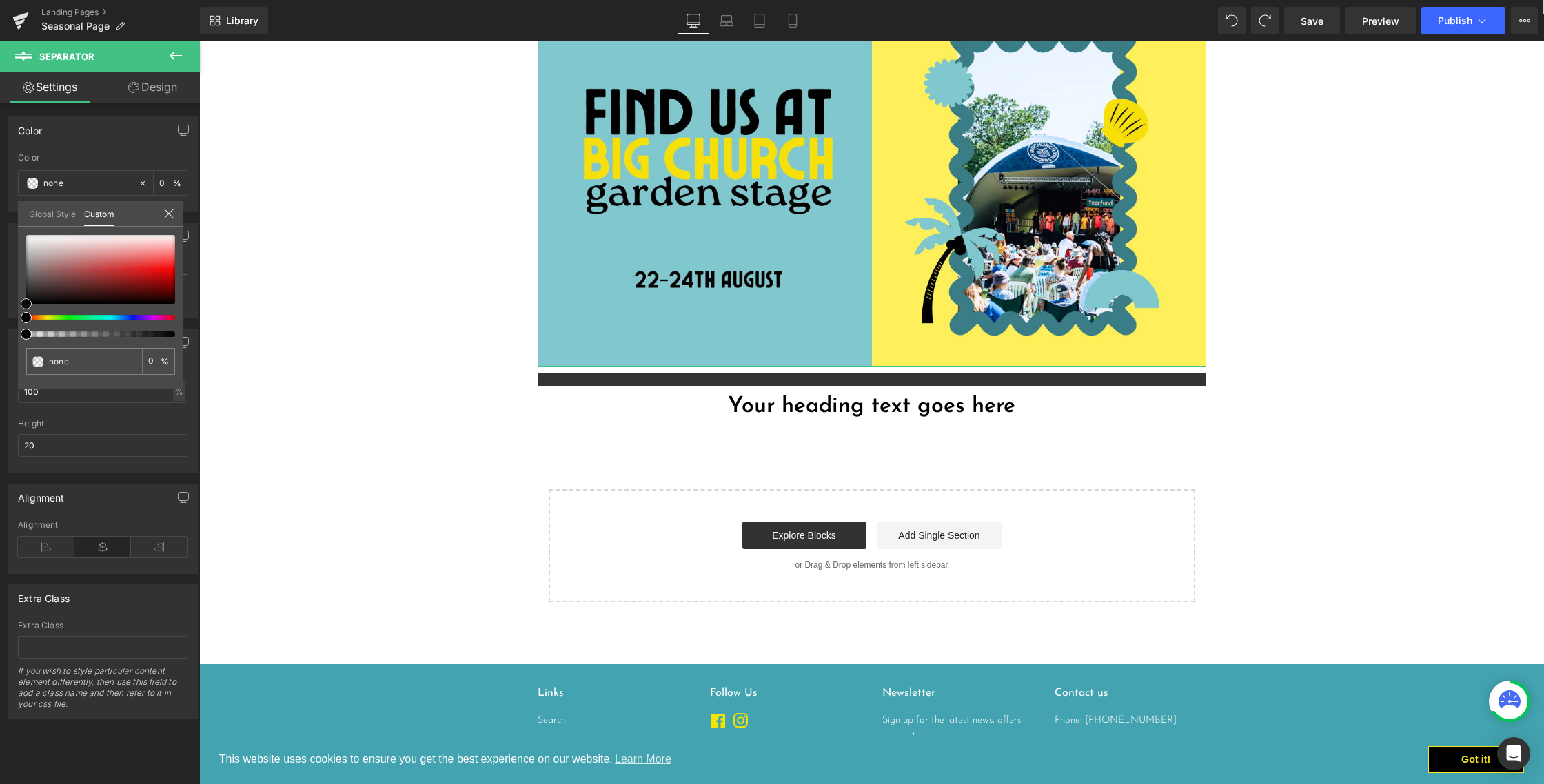
type input "#020202"
type input "100"
type input "#020202"
type input "100"
type input "#4f4e4e"
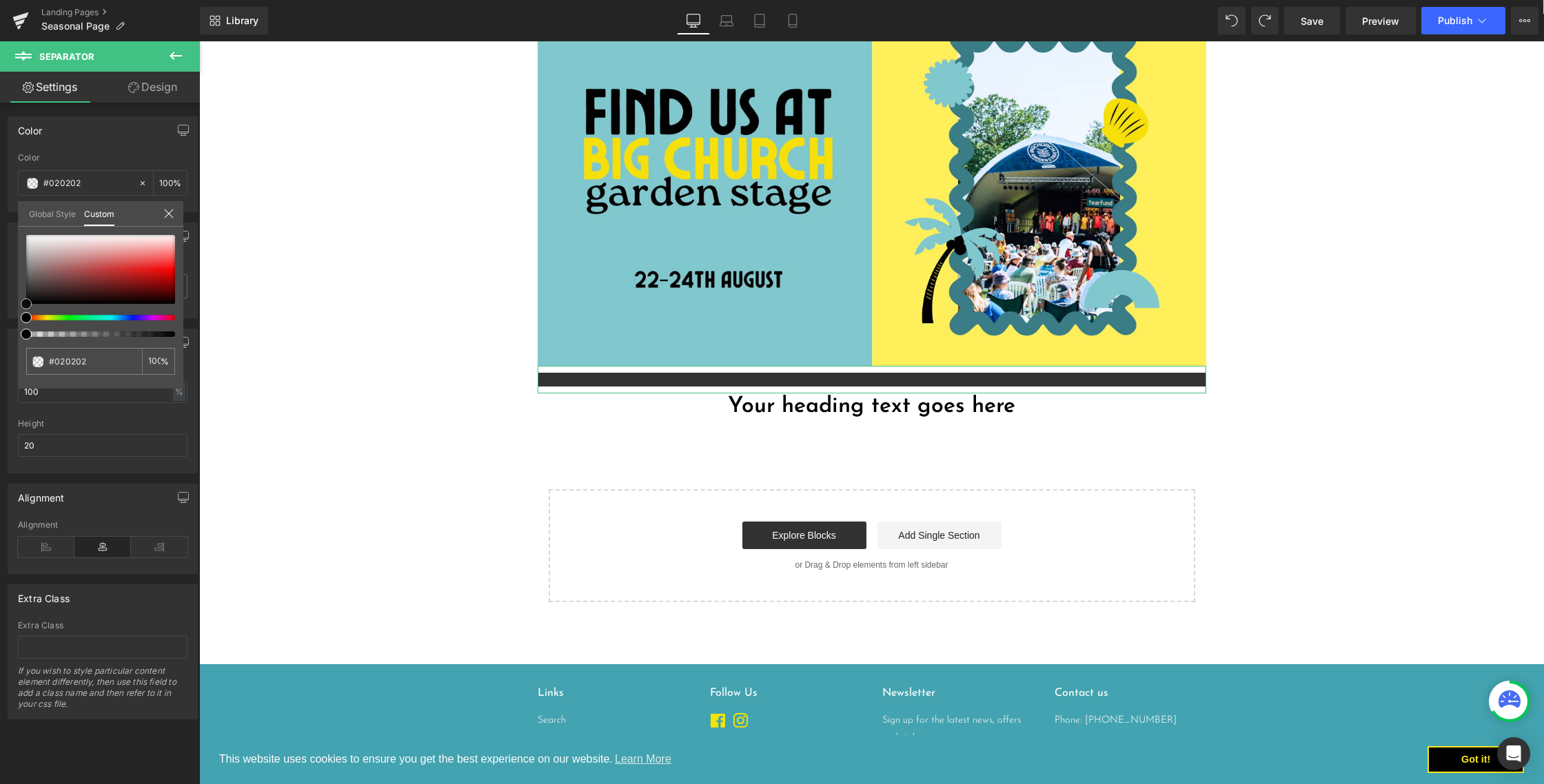
type input "#4f4e4e"
type input "#929090"
type input "#a9a7a7"
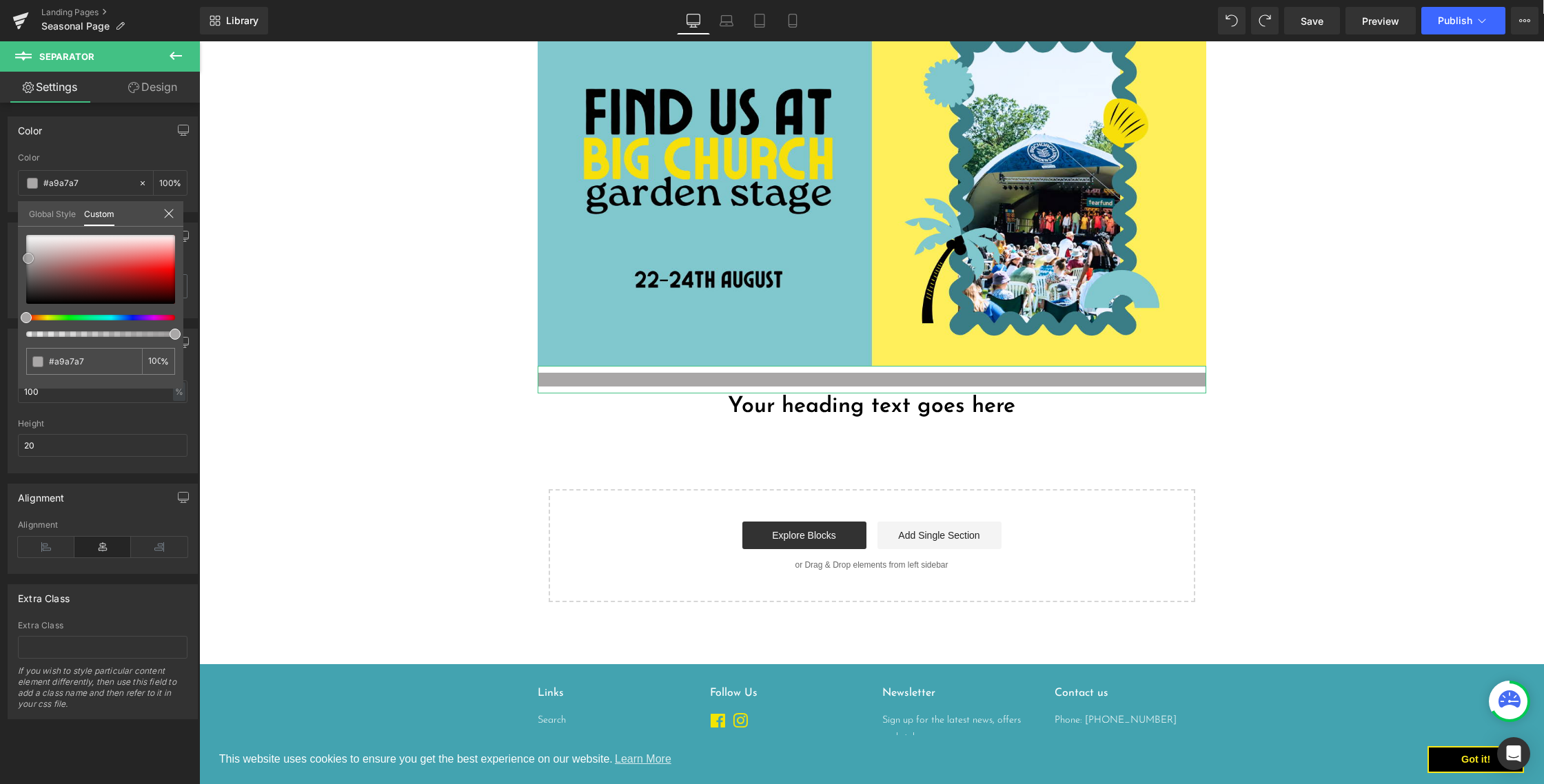
type input "#c7c6c6"
type input "#d9d8d8"
type input "#e8e8e8"
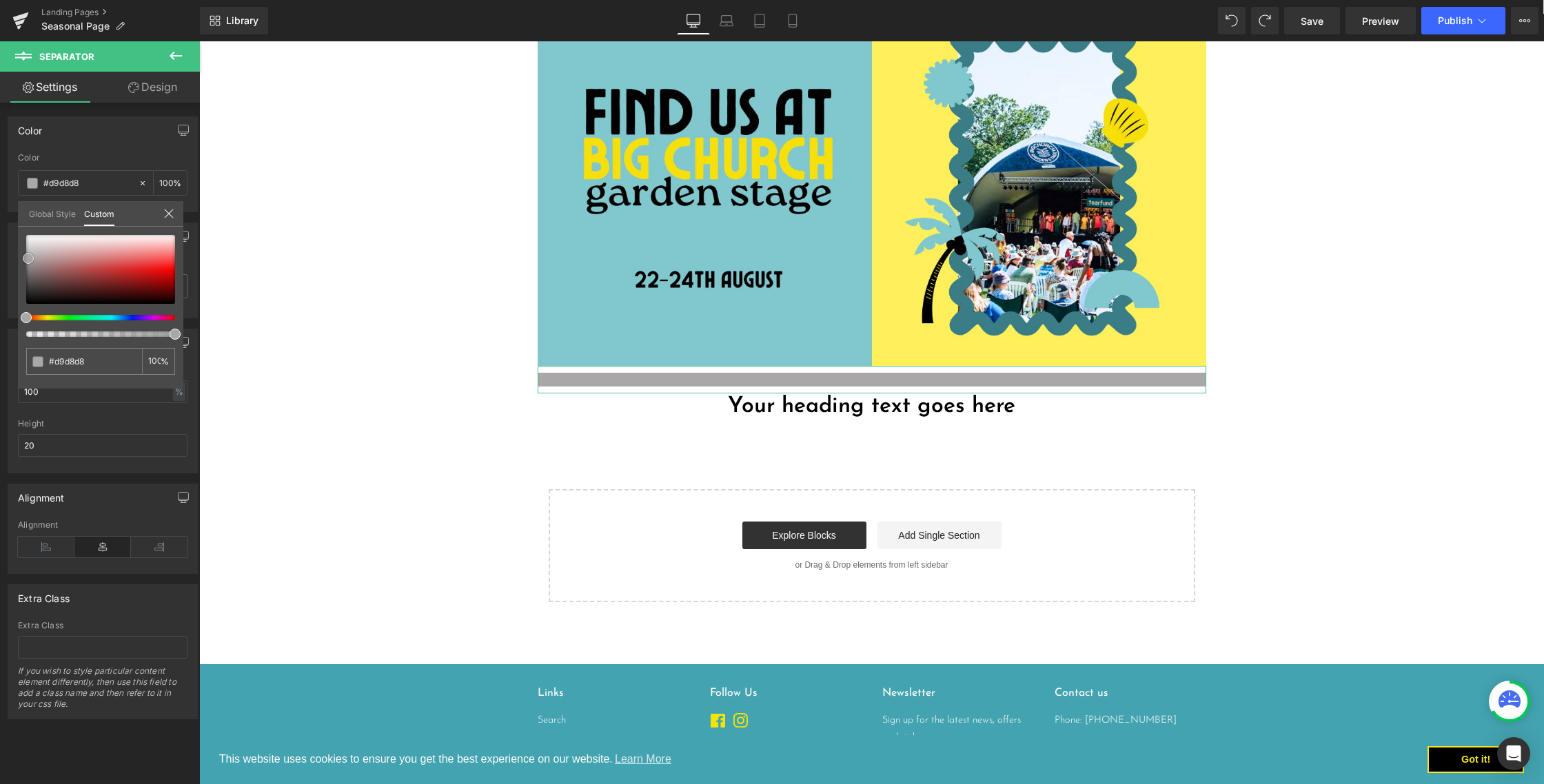
type input "#e8e8e8"
type input "#f2f2f2"
type input "#f7f7f7"
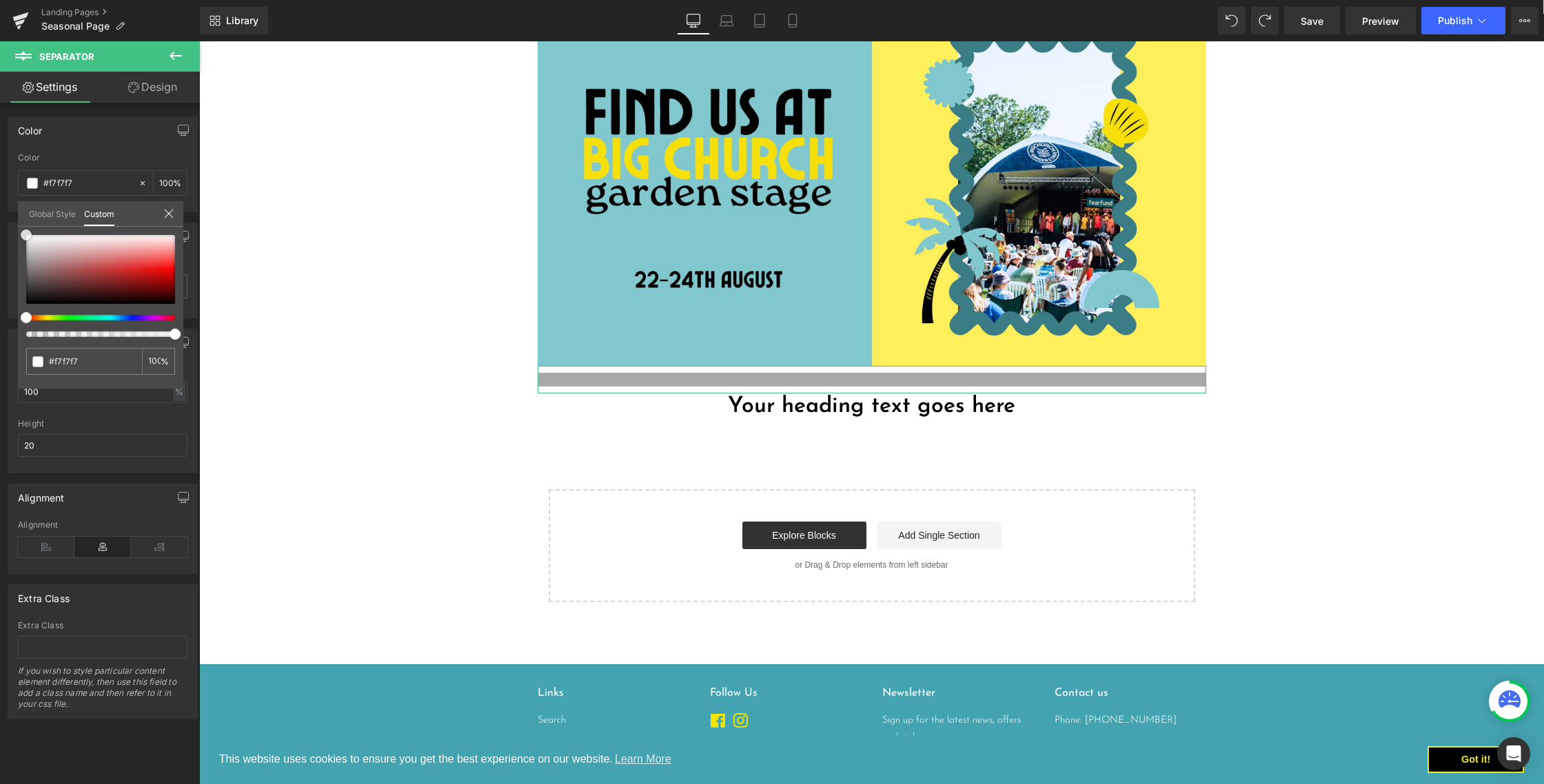
type input "#ffffff"
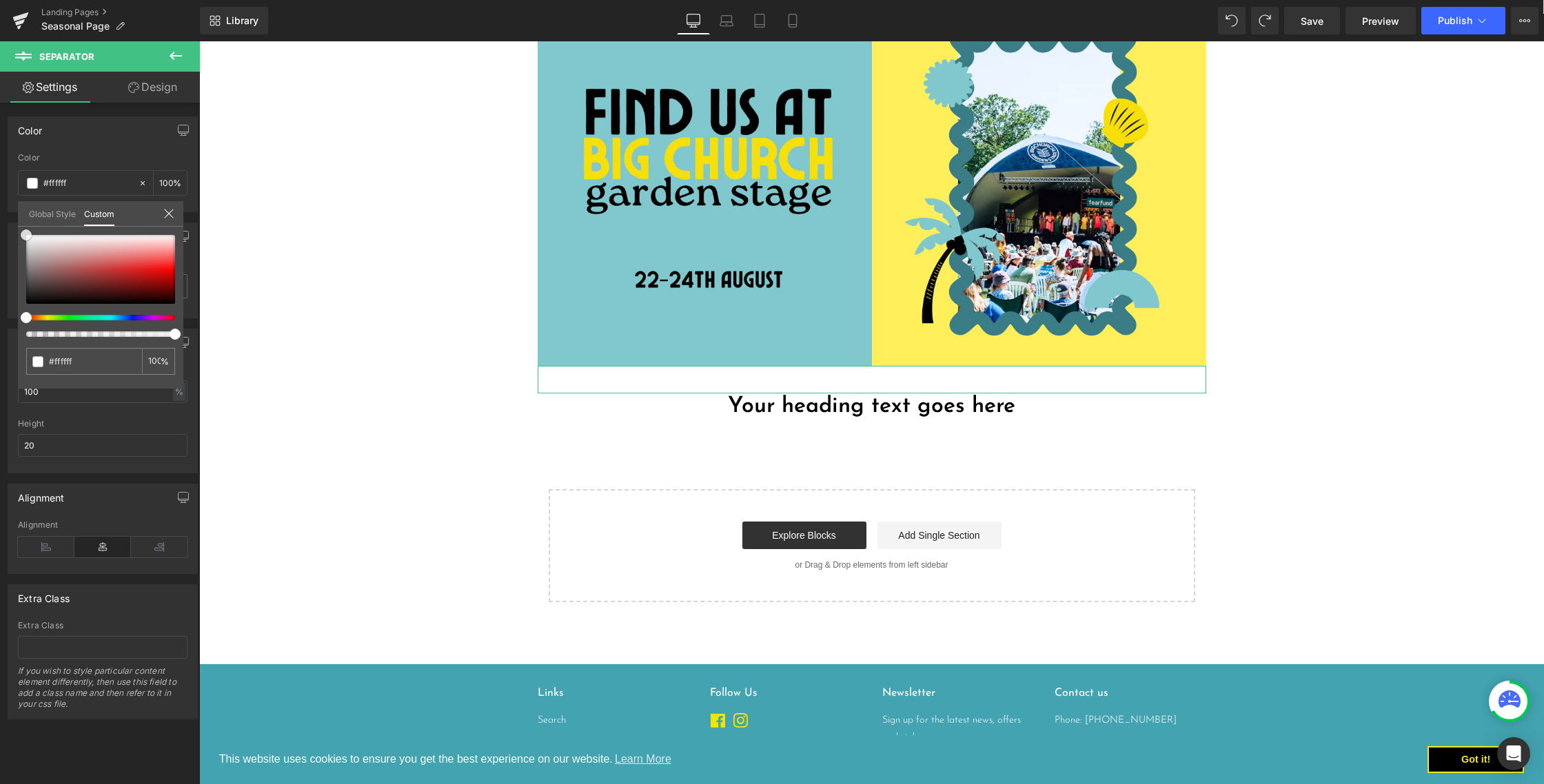
drag, startPoint x: 24, startPoint y: 304, endPoint x: 21, endPoint y: 221, distance: 83.1
click at [22, 221] on div "Global Style Custom Setup Global Style #ffffff 100 %" at bounding box center [100, 222] width 165 height 42
click at [355, 206] on body "This website uses cookies to ensure you get the best experience on our website.…" at bounding box center [871, 353] width 1345 height 1204
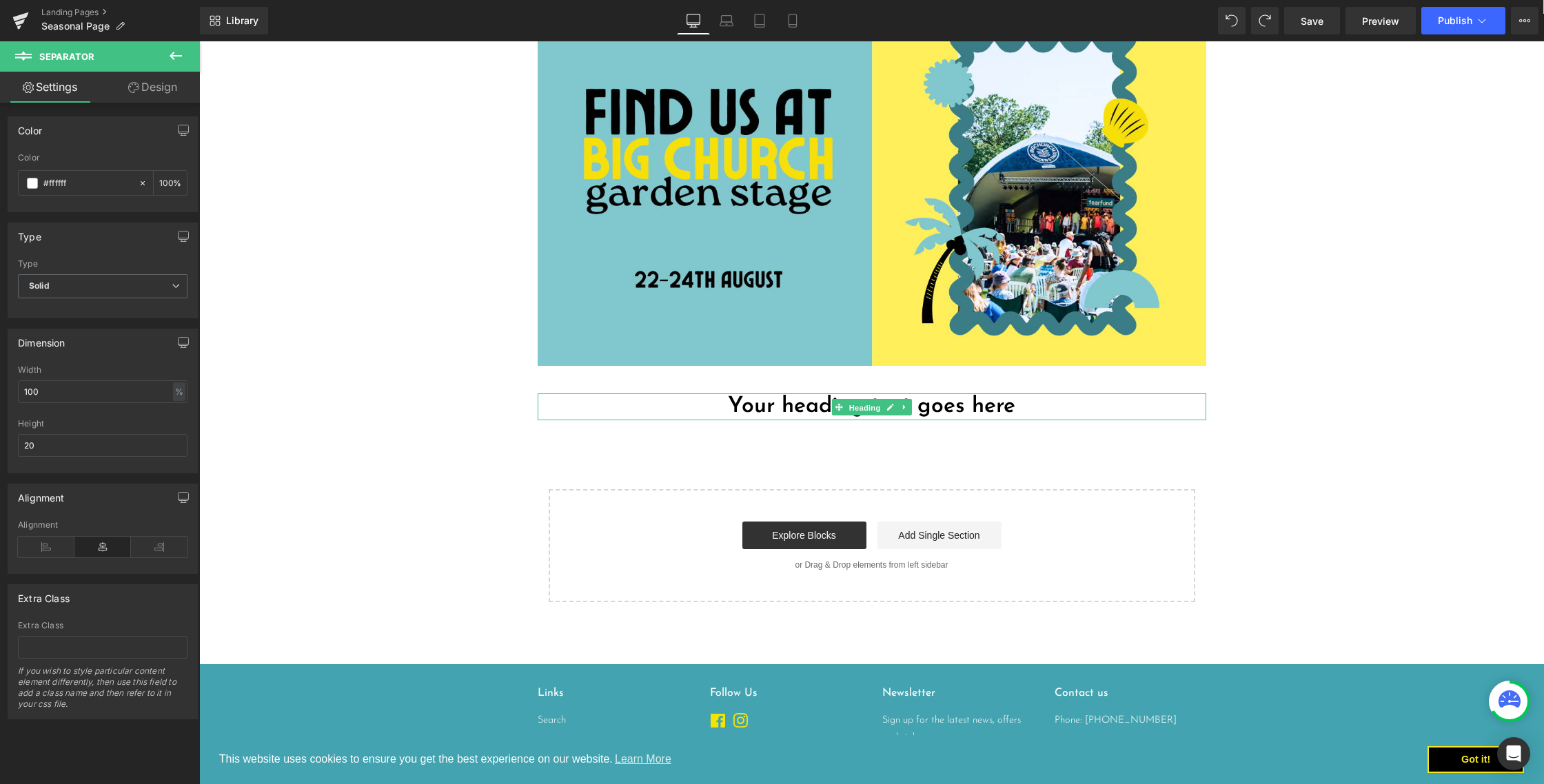
click at [869, 414] on span "Heading" at bounding box center [865, 407] width 37 height 16
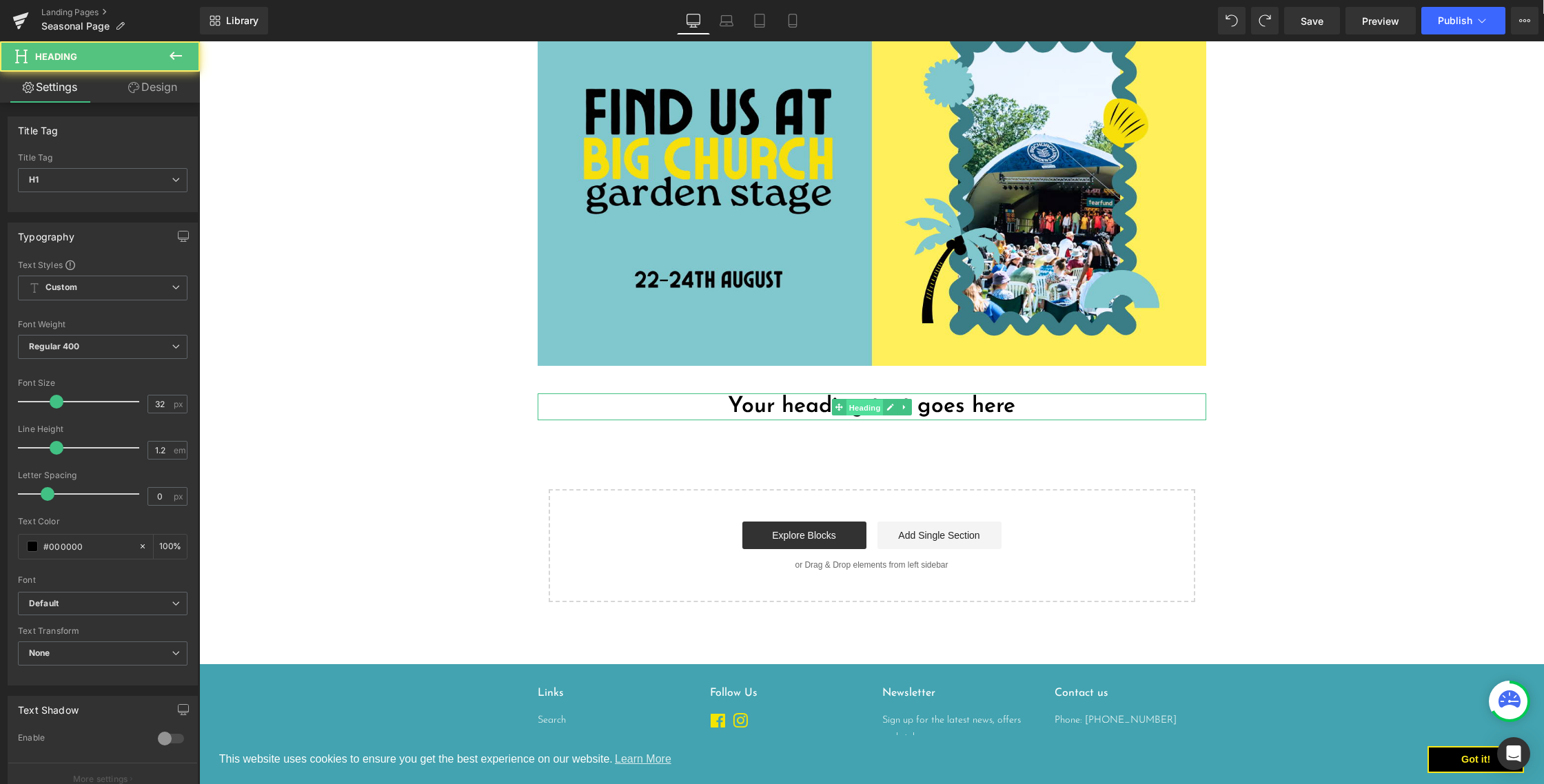
click at [869, 414] on span "Heading" at bounding box center [865, 407] width 37 height 16
click at [962, 409] on h1 "Your heading text goes here" at bounding box center [872, 407] width 668 height 26
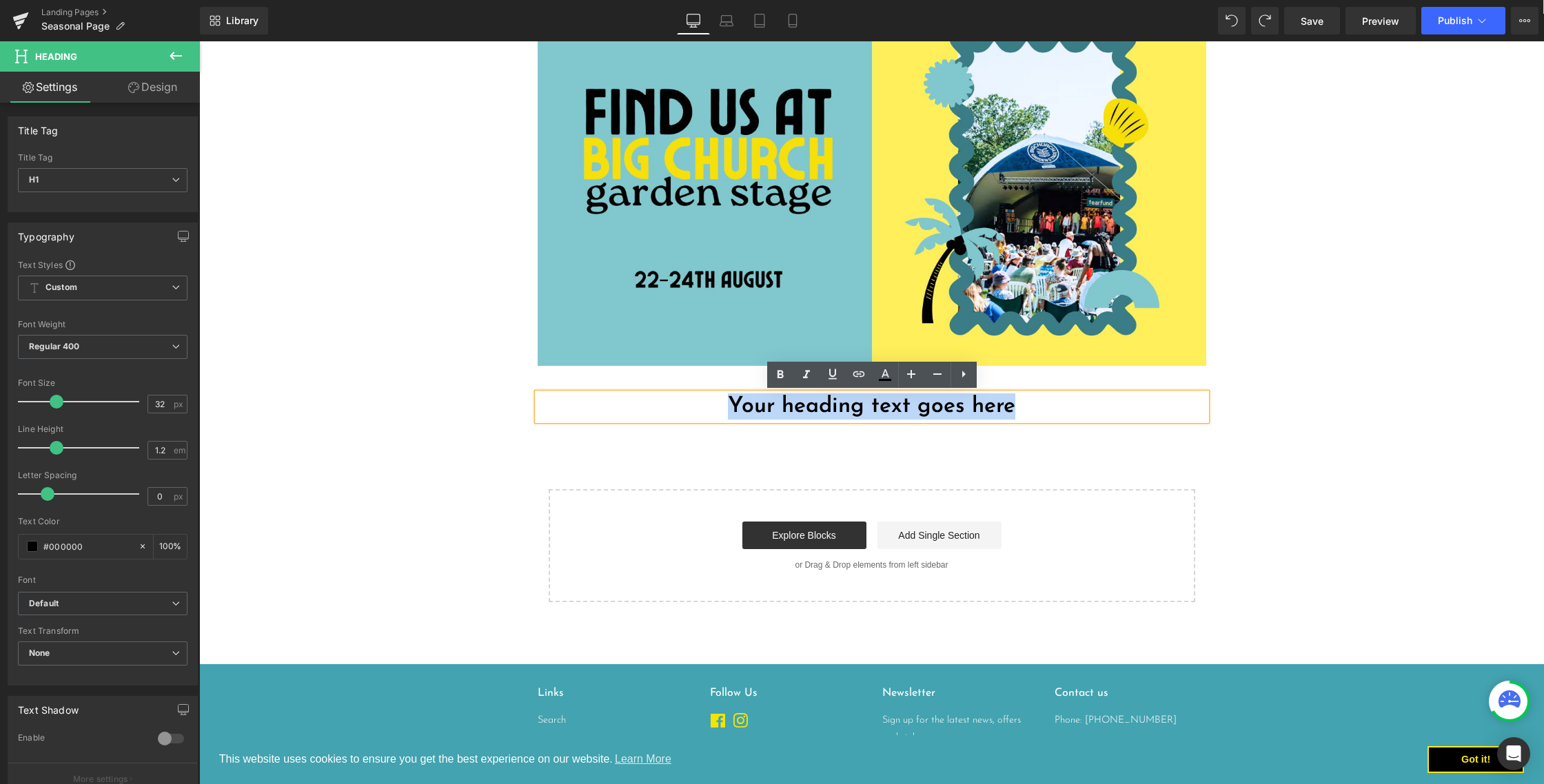
click at [962, 409] on h1 "Your heading text goes here" at bounding box center [872, 407] width 668 height 26
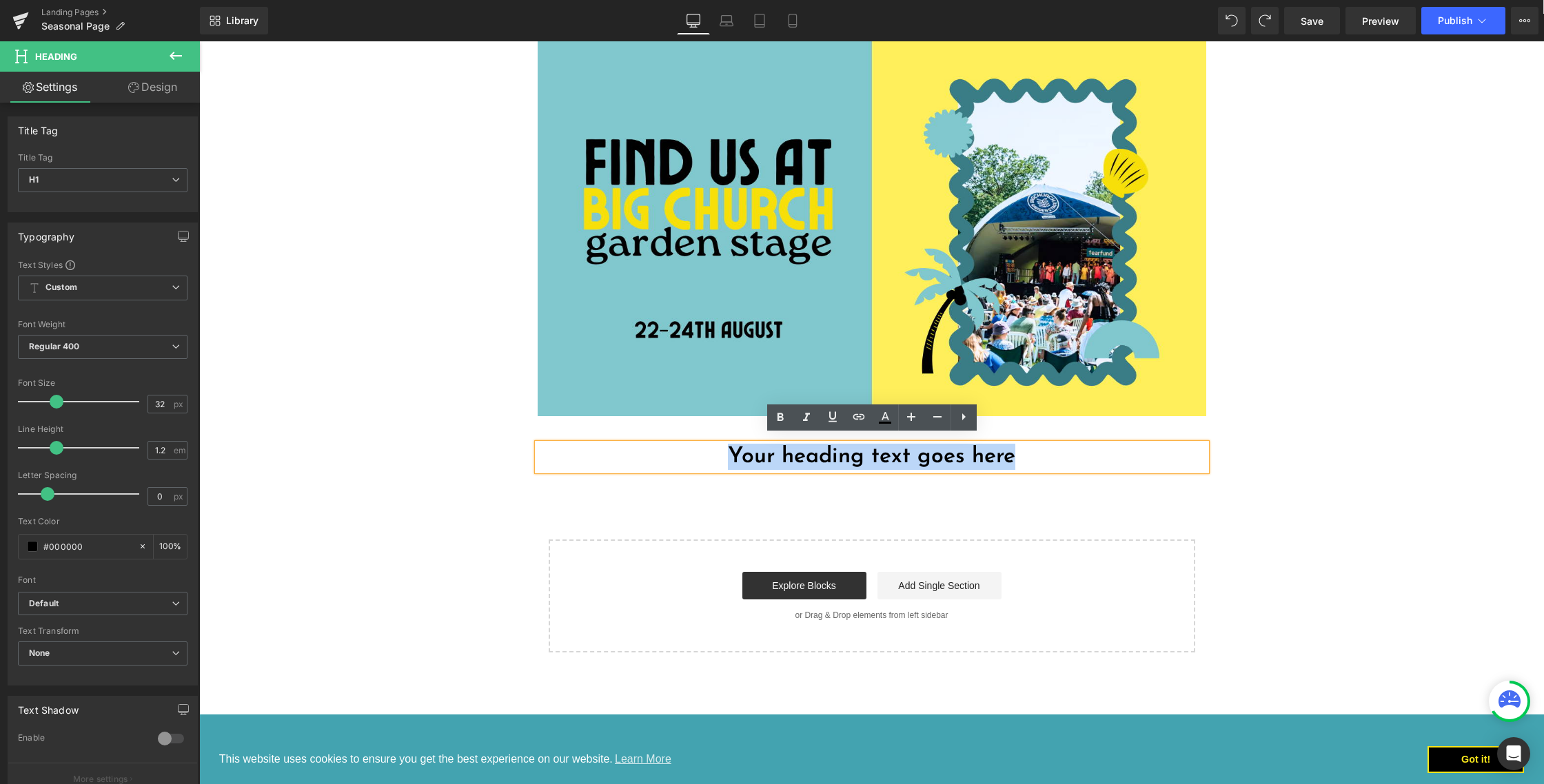
scroll to position [249, 0]
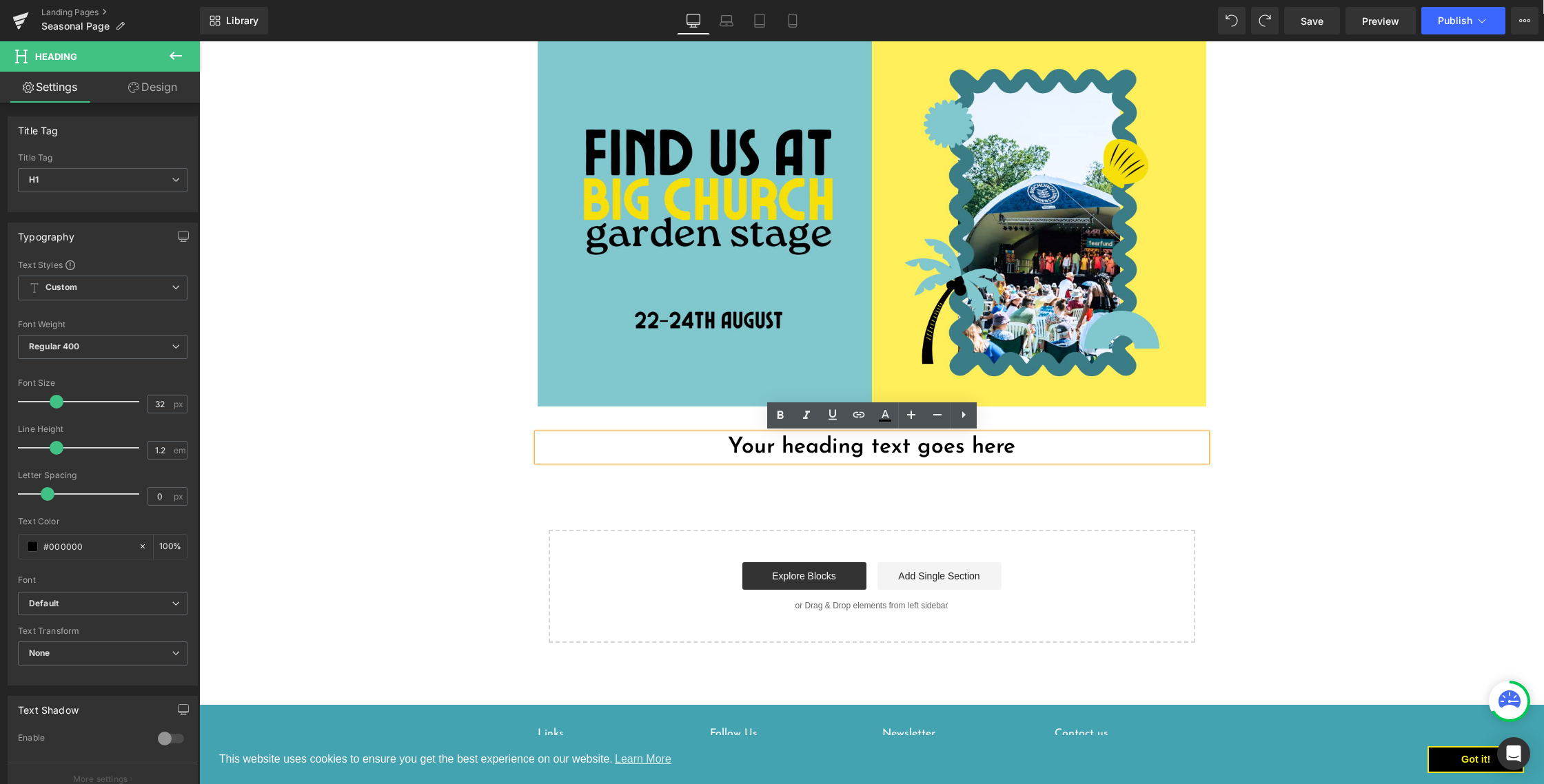
click at [443, 465] on body "This website uses cookies to ensure you get the best experience on our website.…" at bounding box center [871, 394] width 1345 height 1204
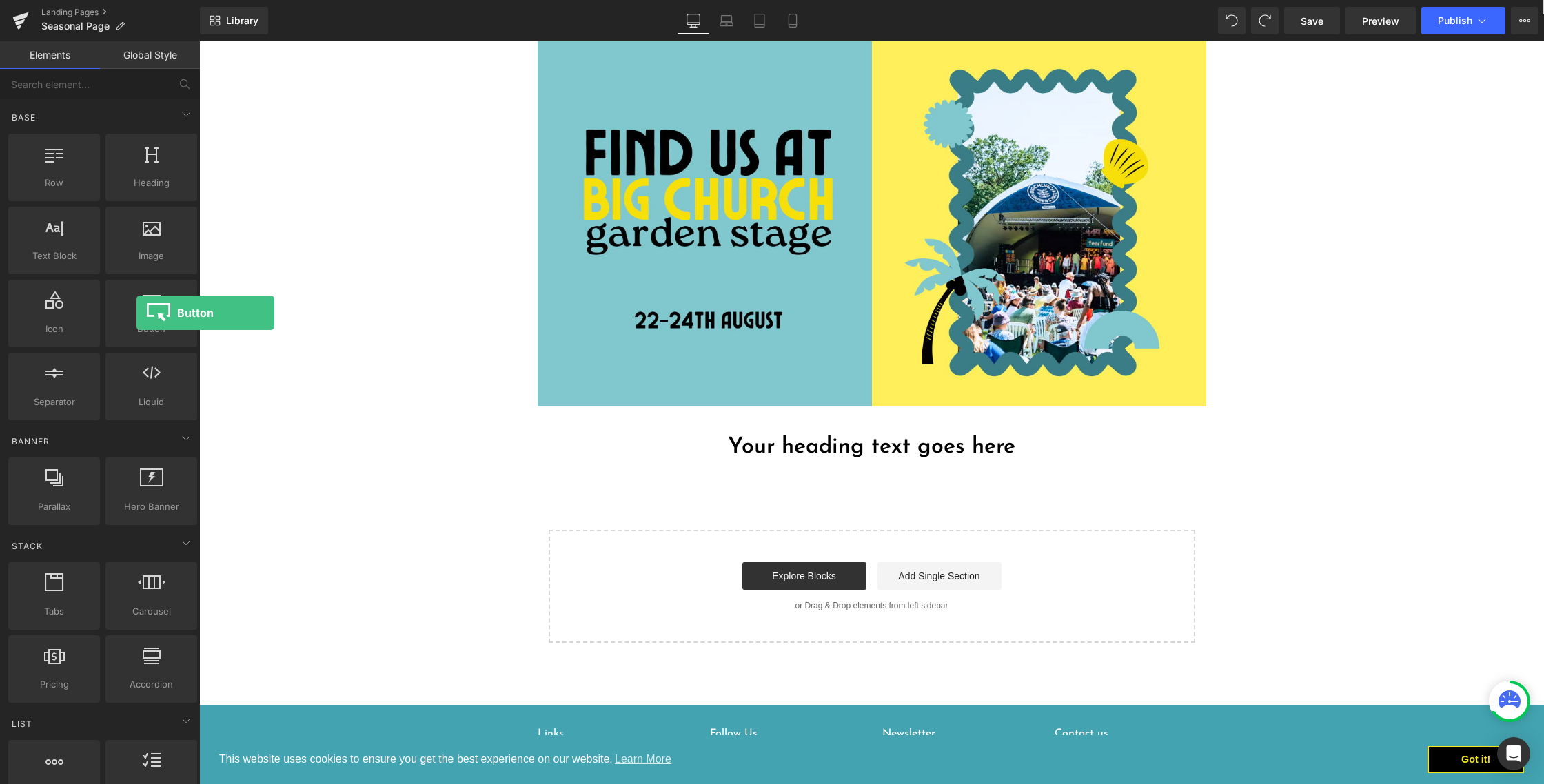
scroll to position [2, 0]
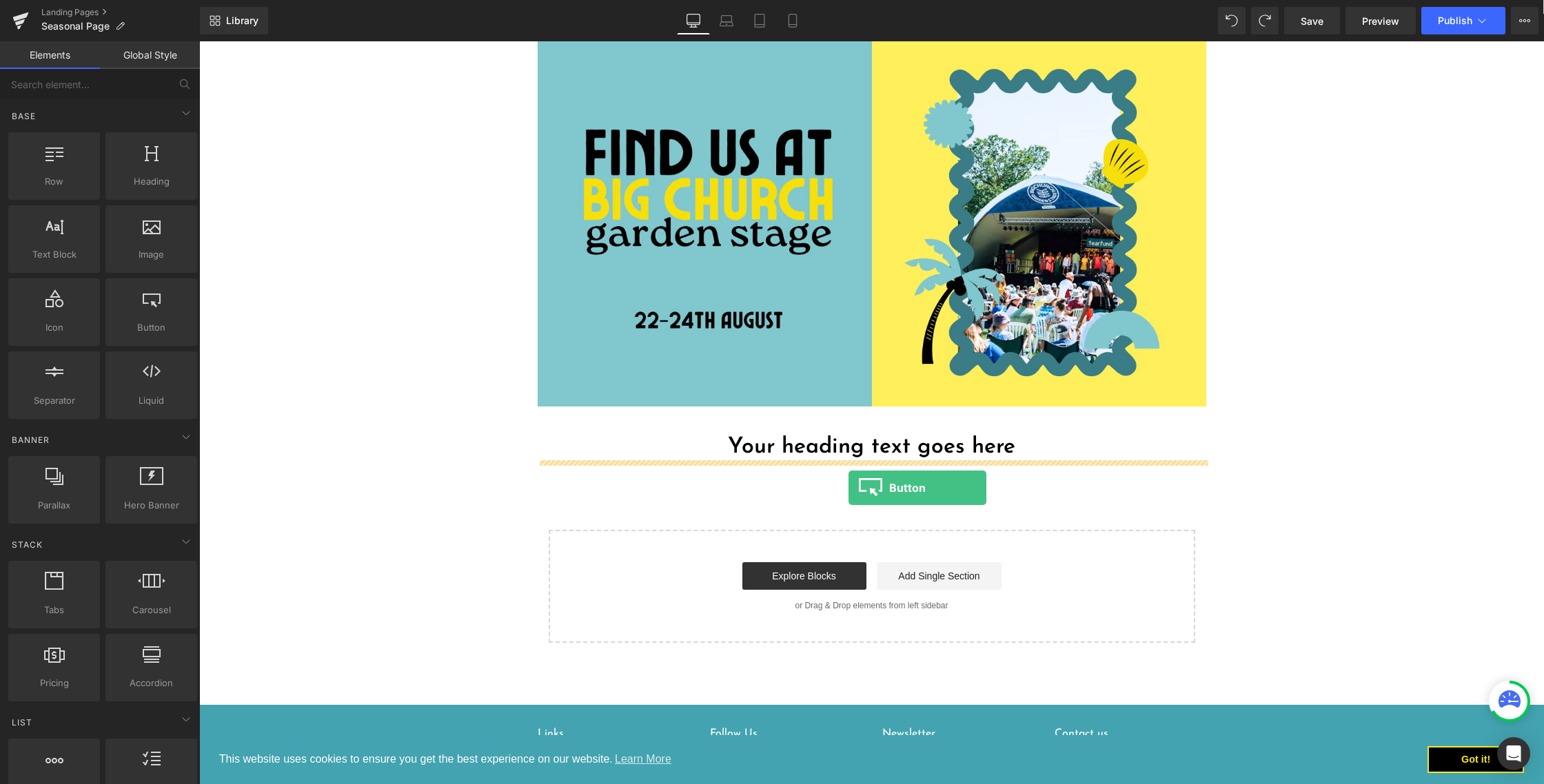
drag, startPoint x: 336, startPoint y: 355, endPoint x: 849, endPoint y: 489, distance: 530.2
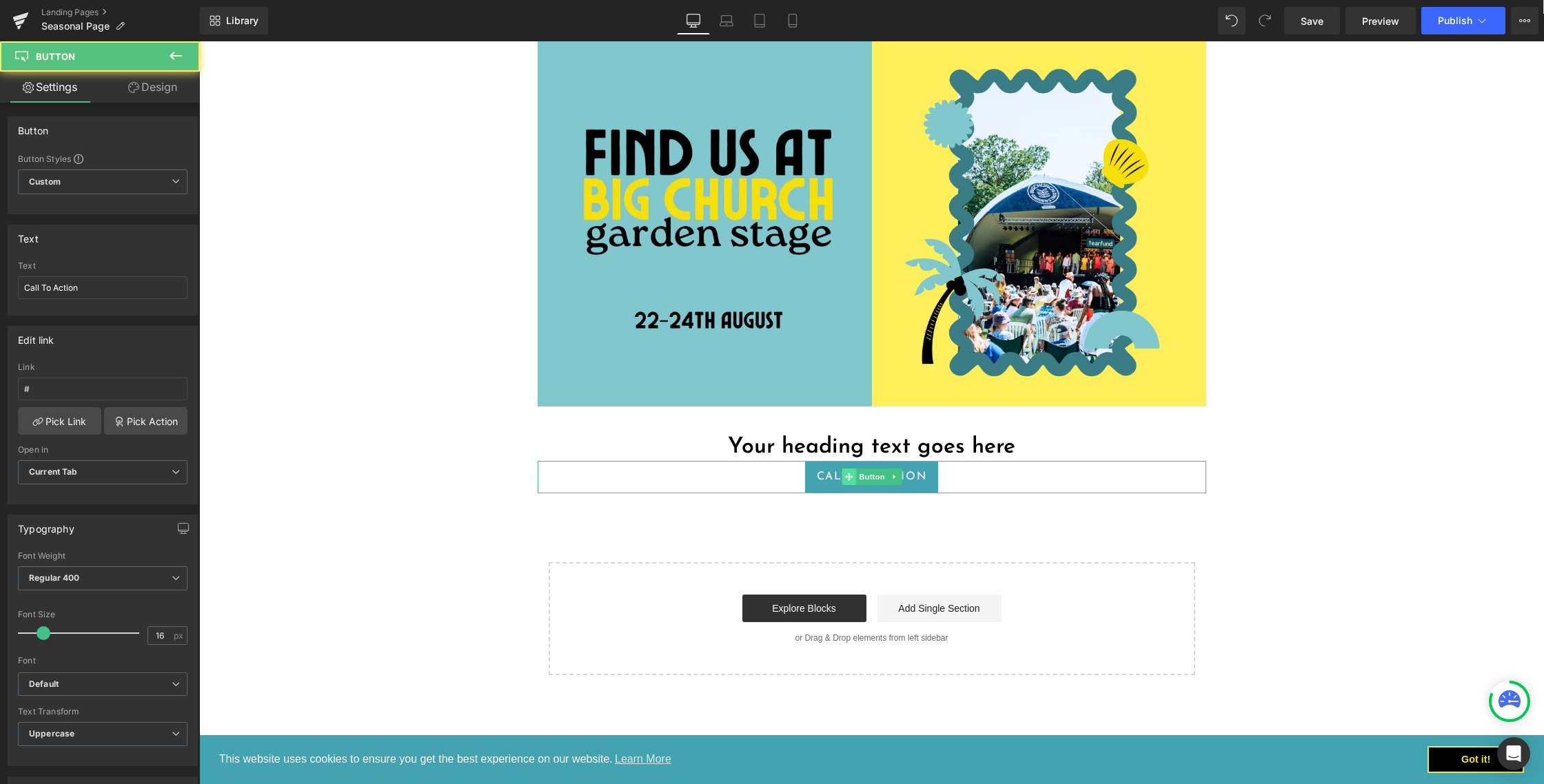
click at [854, 479] on span at bounding box center [849, 477] width 15 height 16
click at [874, 478] on span "Button" at bounding box center [871, 477] width 32 height 16
click at [97, 296] on input "Call To Action" at bounding box center [103, 288] width 170 height 23
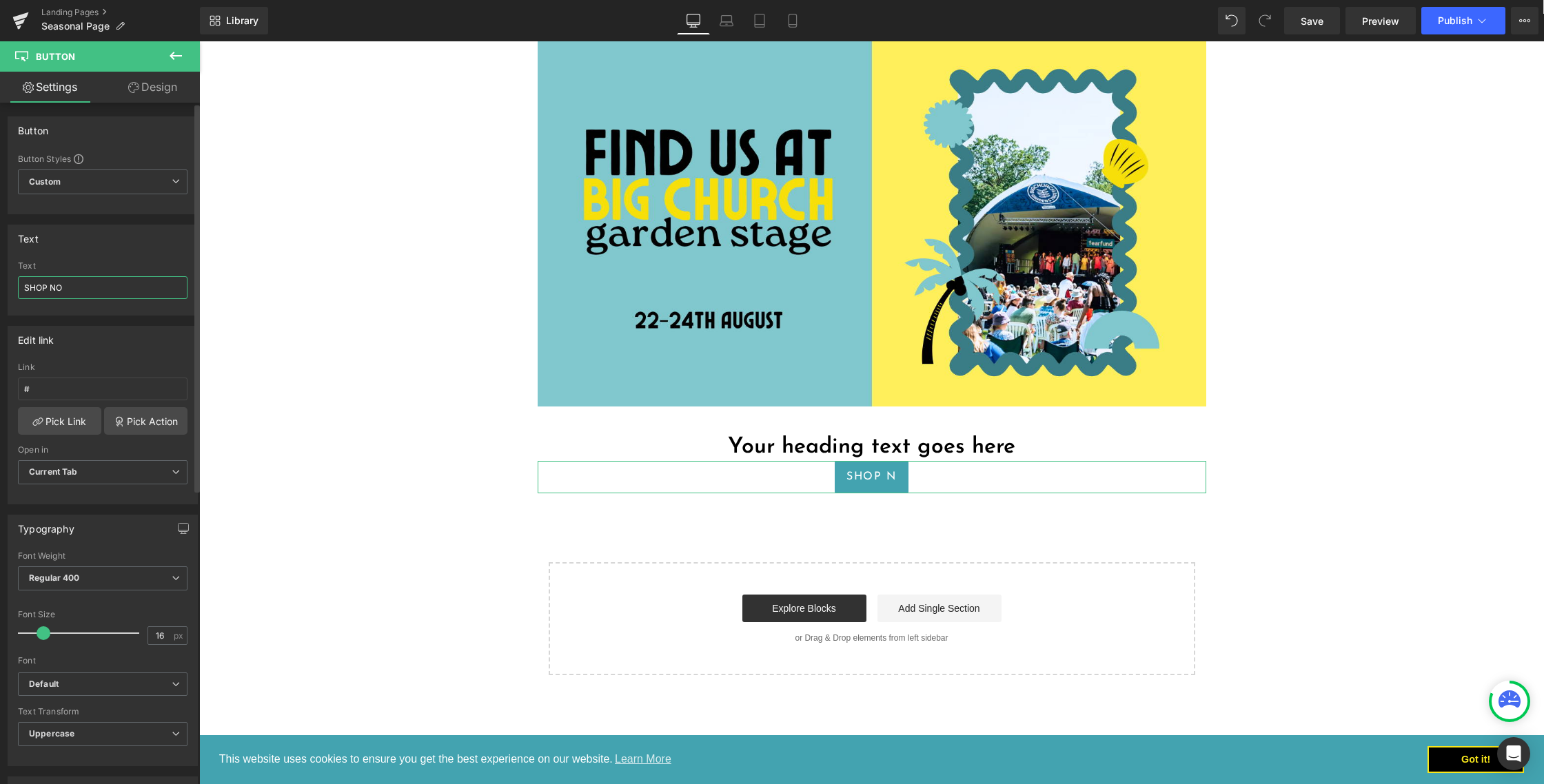
type input "SHOP NOW"
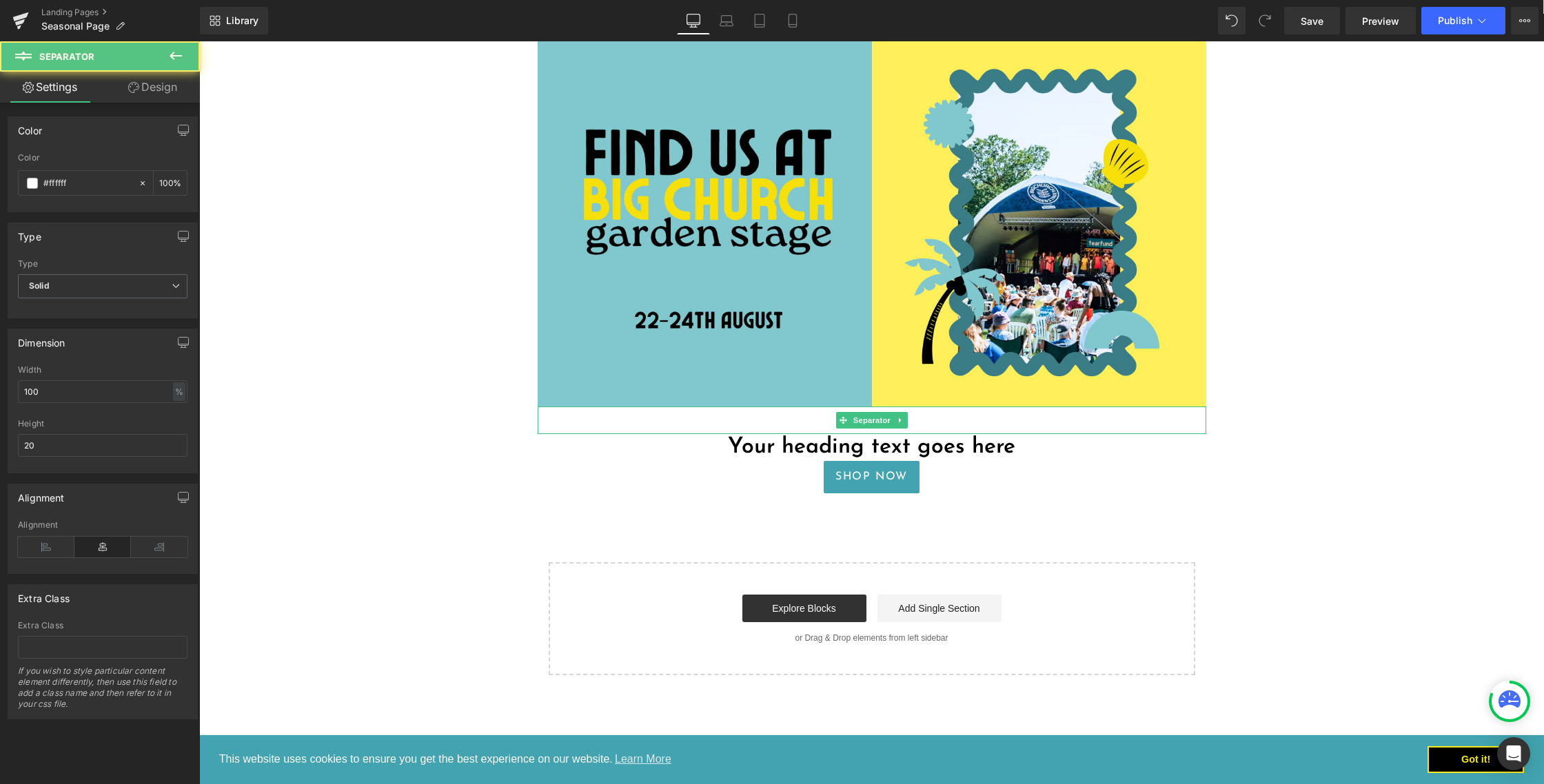
click at [611, 420] on hr at bounding box center [872, 423] width 668 height 20
click at [749, 451] on h1 "Your heading text goes here" at bounding box center [872, 447] width 668 height 26
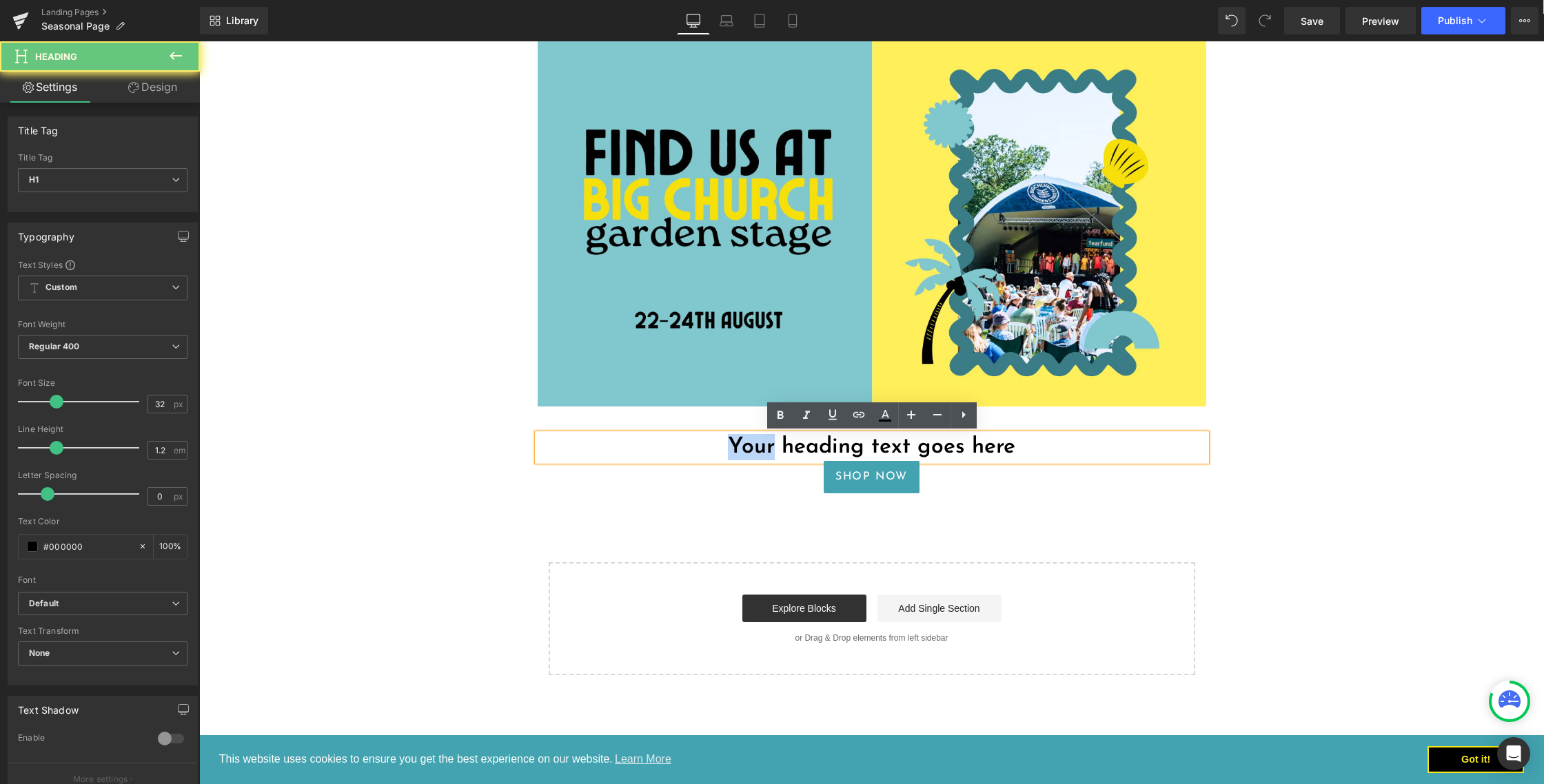
click at [749, 451] on h1 "Your heading text goes here" at bounding box center [872, 447] width 668 height 26
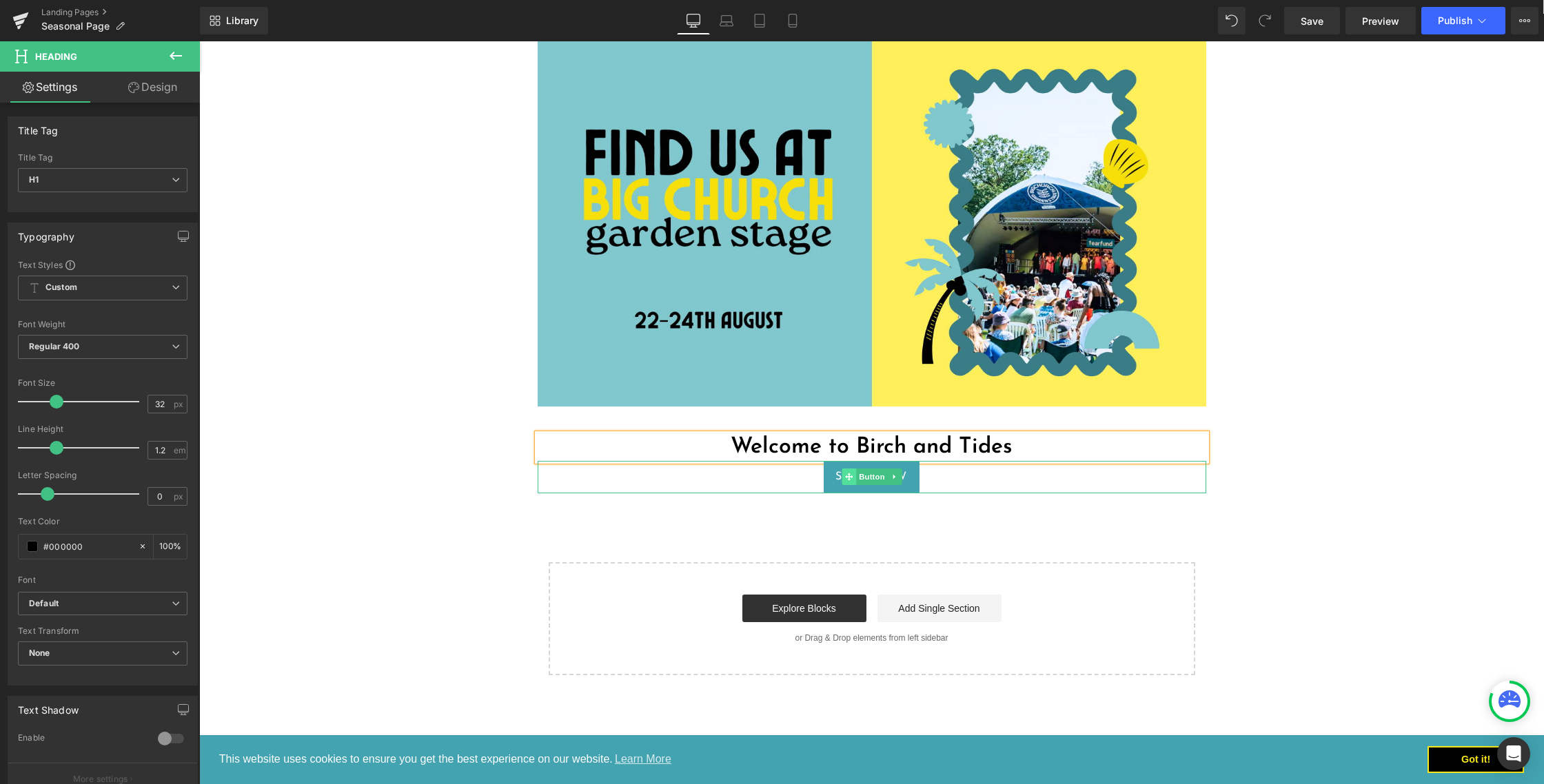
click at [853, 471] on span at bounding box center [849, 477] width 15 height 16
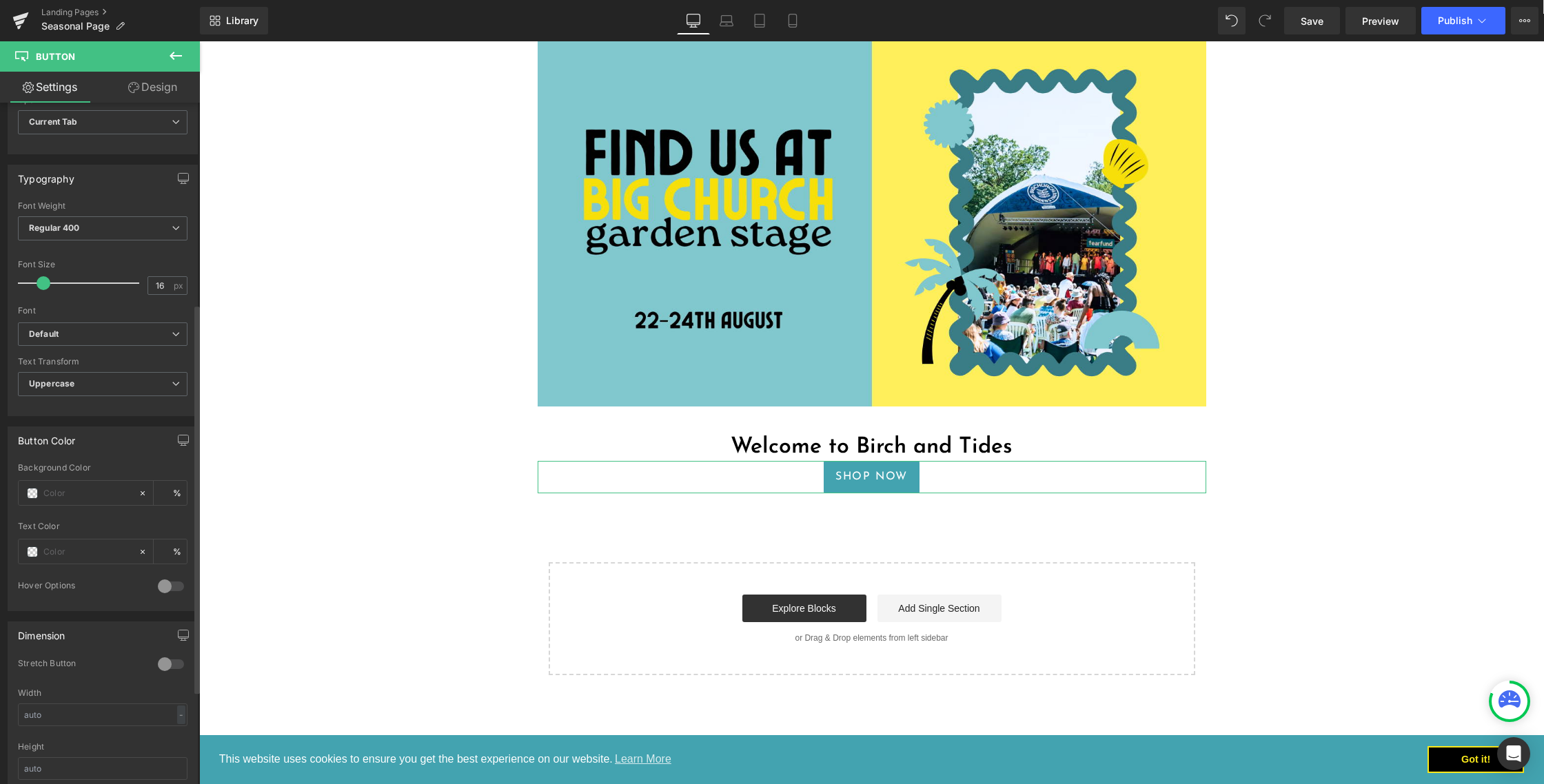
scroll to position [352, 0]
click at [875, 476] on span "Button" at bounding box center [871, 477] width 32 height 16
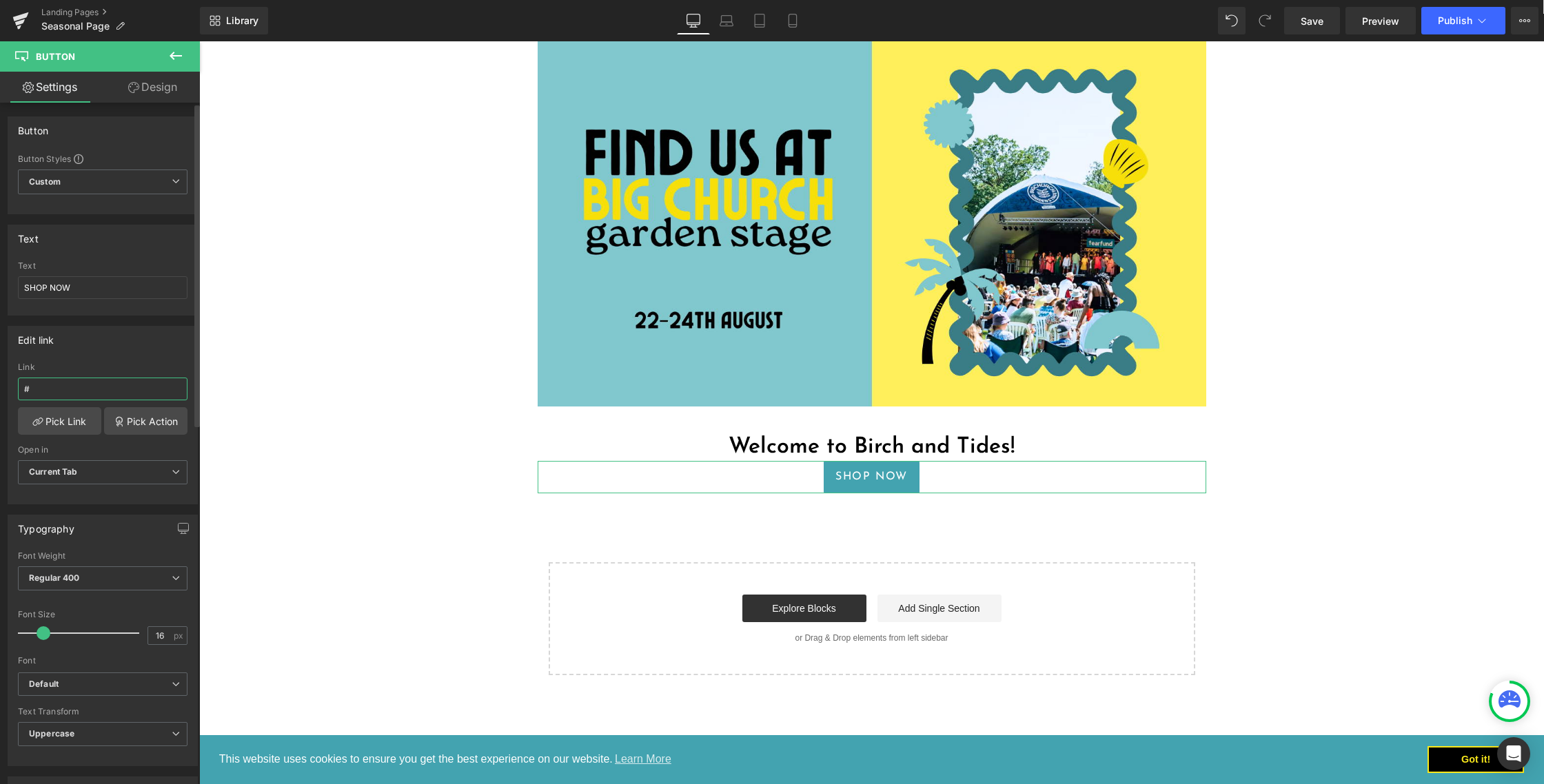
drag, startPoint x: 66, startPoint y: 390, endPoint x: 66, endPoint y: 402, distance: 12.0
click at [66, 390] on input "#" at bounding box center [103, 389] width 170 height 23
click at [64, 422] on link "Pick Link" at bounding box center [60, 421] width 83 height 28
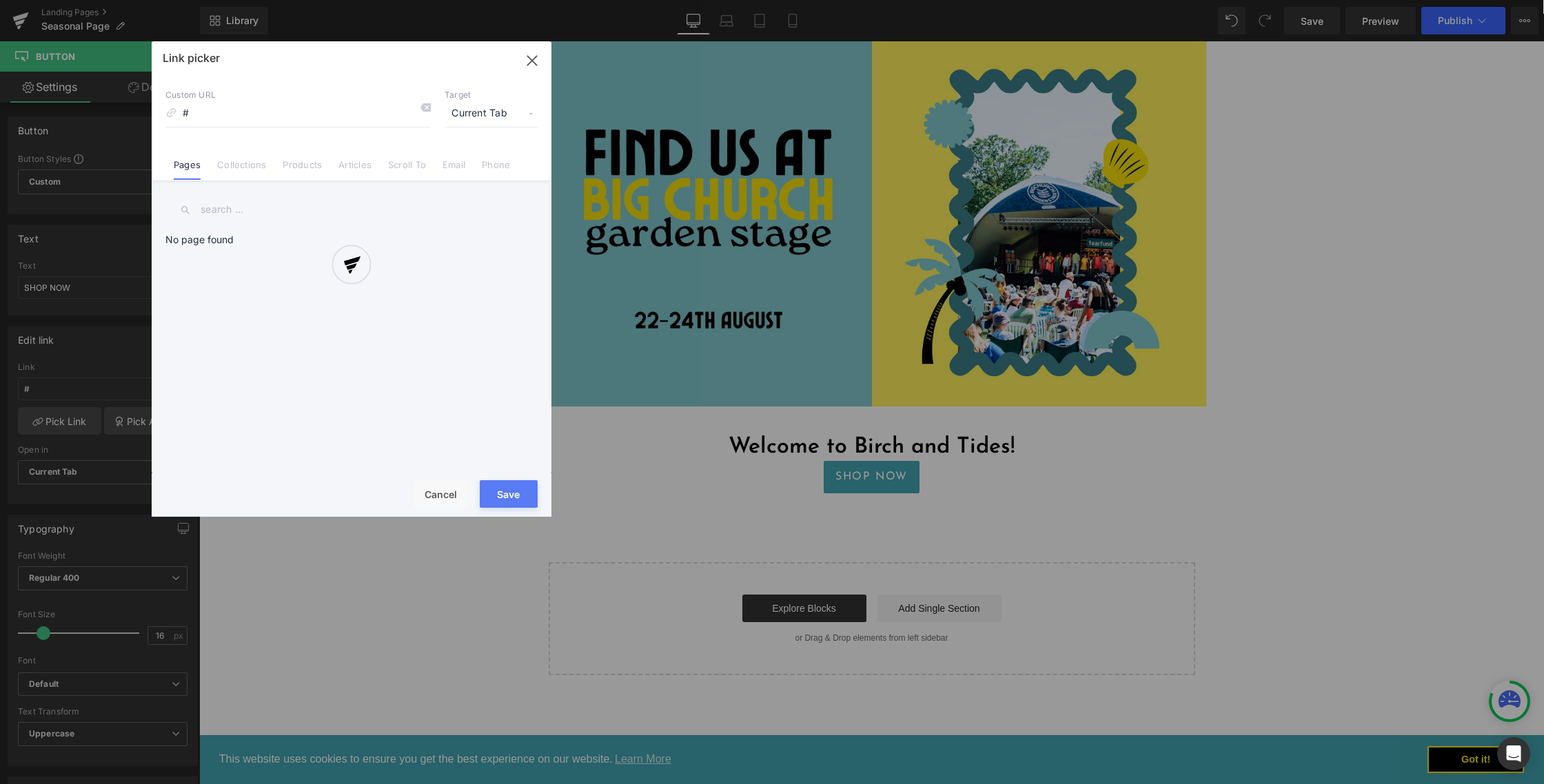
drag, startPoint x: 291, startPoint y: 122, endPoint x: 179, endPoint y: 112, distance: 112.4
click at [177, 111] on div at bounding box center [351, 280] width 400 height 476
click at [174, 111] on div at bounding box center [351, 280] width 400 height 476
click at [187, 114] on div at bounding box center [351, 280] width 400 height 476
click at [187, 114] on div at bounding box center [351, 280] width 400 height 476
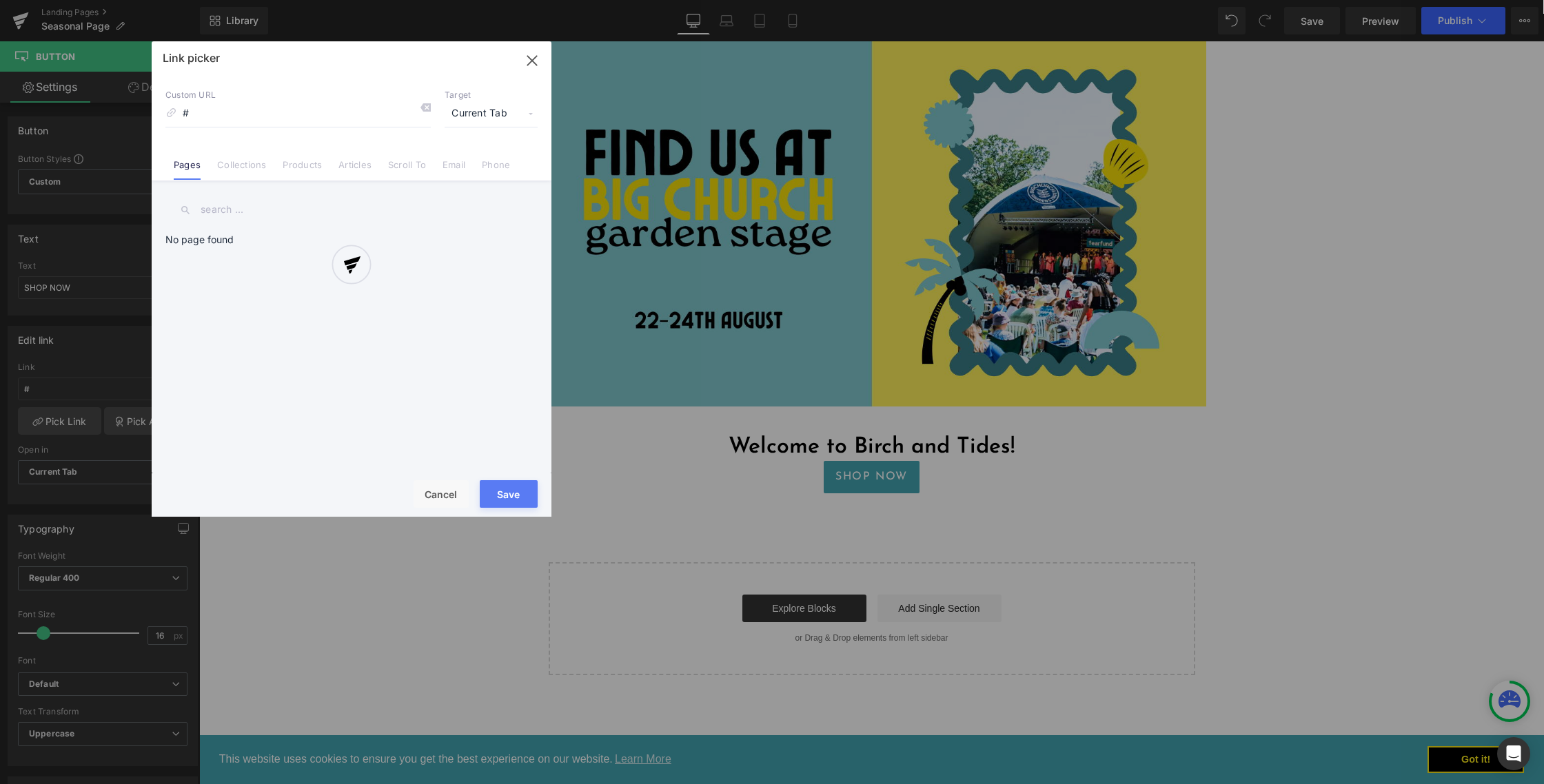
click at [417, 106] on div at bounding box center [351, 280] width 400 height 476
click at [528, 69] on div at bounding box center [351, 280] width 400 height 476
click at [529, 59] on div at bounding box center [351, 280] width 400 height 476
click at [441, 488] on div at bounding box center [351, 280] width 400 height 476
click at [533, 60] on div at bounding box center [351, 280] width 400 height 476
